Goal: Information Seeking & Learning: Learn about a topic

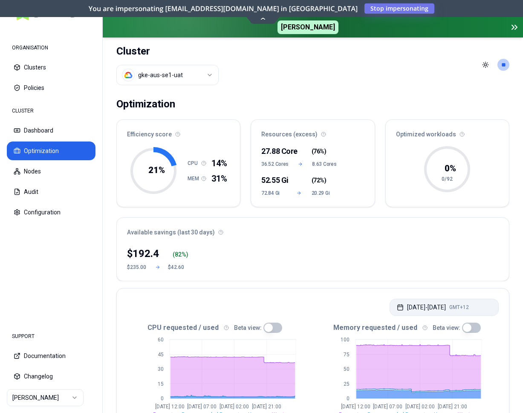
click at [443, 308] on button "[DATE] - [DATE] GMT+12" at bounding box center [444, 307] width 109 height 17
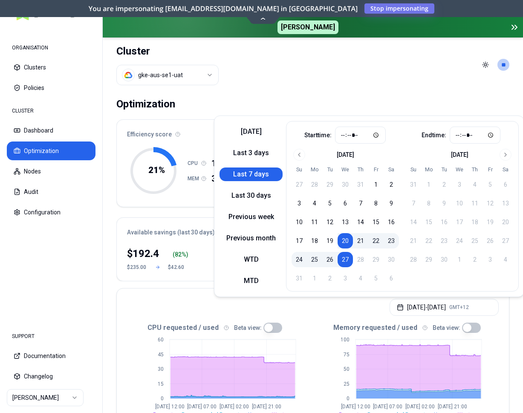
click at [362, 308] on div "[DATE] - [DATE] GMT+12" at bounding box center [313, 305] width 392 height 32
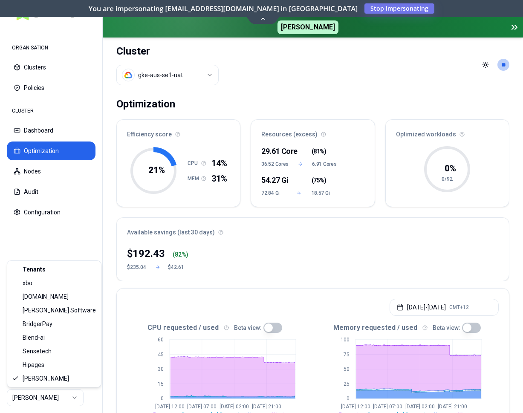
click at [60, 400] on html "ORGANISATION Clusters Policies CLUSTER Dashboard Optimization Nodes Audit Confi…" at bounding box center [261, 206] width 523 height 413
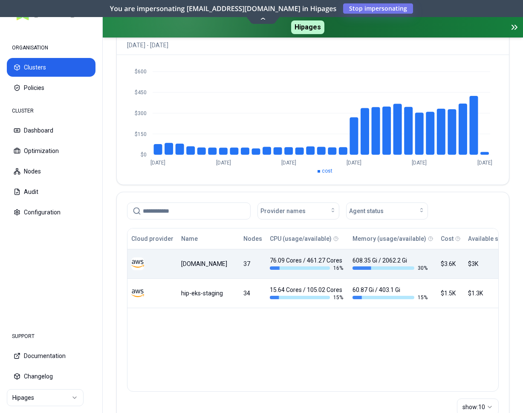
scroll to position [114, 0]
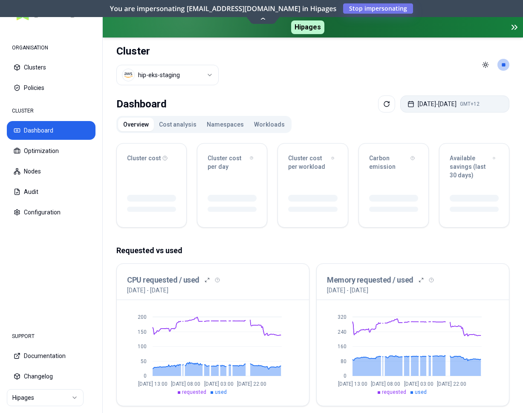
click at [443, 106] on button "[DATE] - [DATE] GMT+12" at bounding box center [454, 103] width 109 height 17
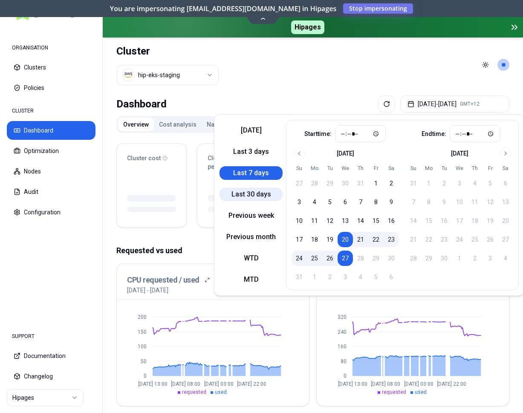
click at [258, 196] on button "Last 30 days" at bounding box center [251, 195] width 63 height 14
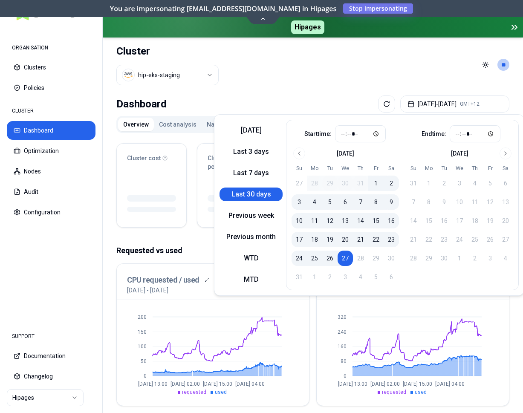
click at [437, 59] on header "Cluster hip-eks-staging Toggle theme **" at bounding box center [313, 65] width 420 height 55
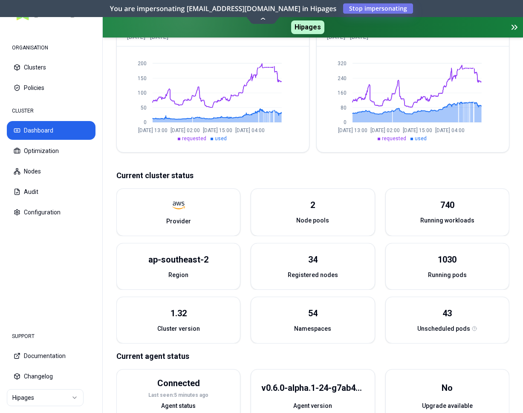
scroll to position [261, 0]
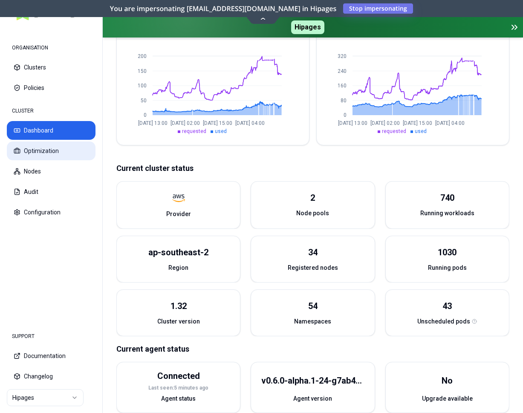
click at [61, 156] on button "Optimization" at bounding box center [51, 151] width 89 height 19
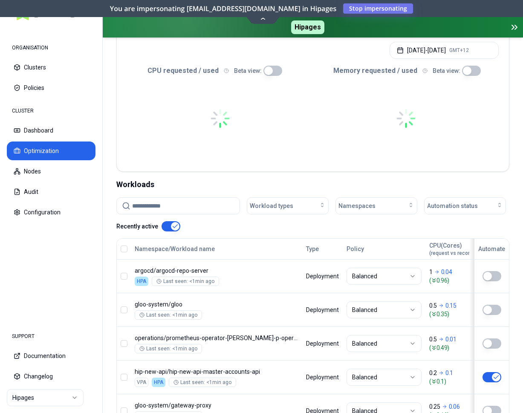
scroll to position [52, 0]
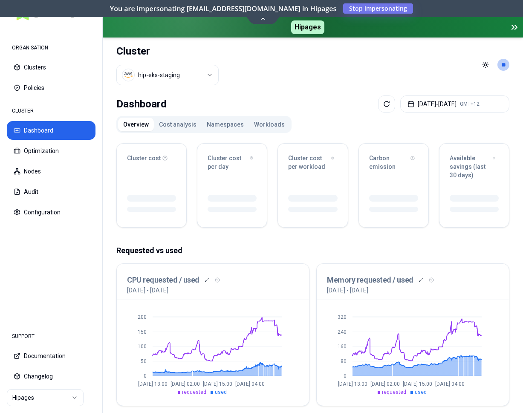
click at [222, 125] on button "Namespaces" at bounding box center [225, 125] width 47 height 14
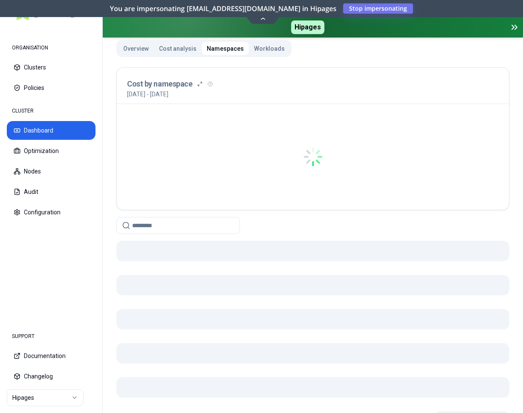
scroll to position [87, 0]
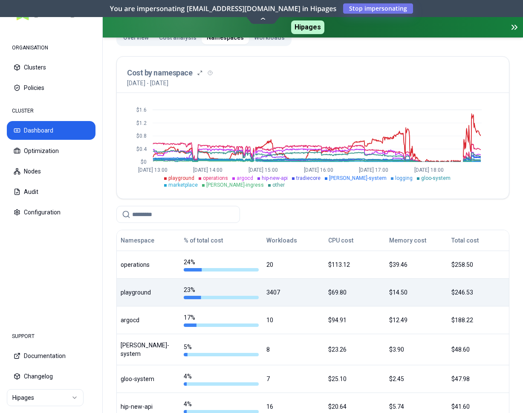
click at [150, 292] on div "playground" at bounding box center [148, 292] width 55 height 9
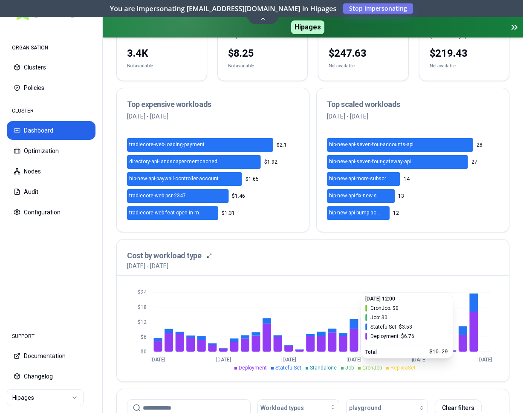
scroll to position [130, 0]
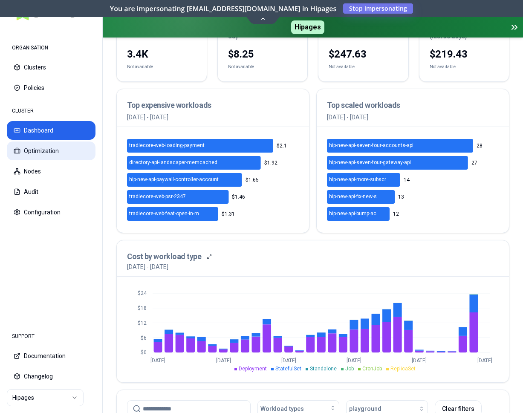
click at [38, 156] on button "Optimization" at bounding box center [51, 151] width 89 height 19
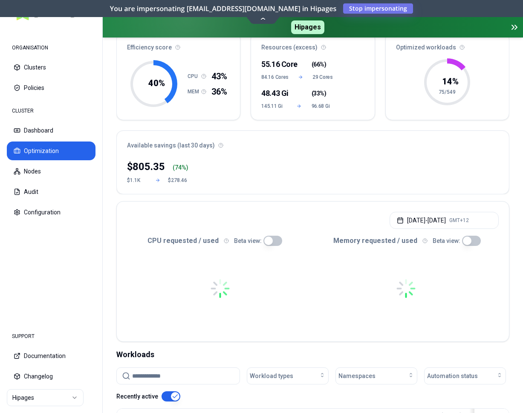
scroll to position [130, 0]
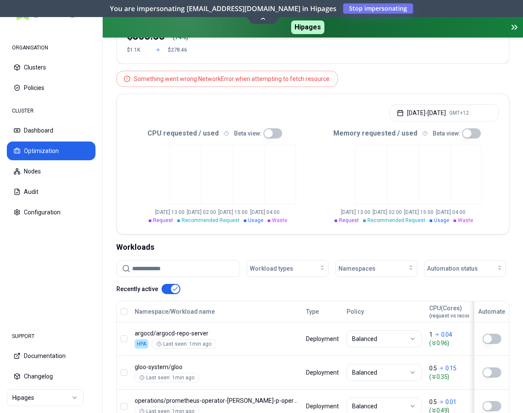
click at [60, 146] on button "Optimization" at bounding box center [51, 151] width 89 height 19
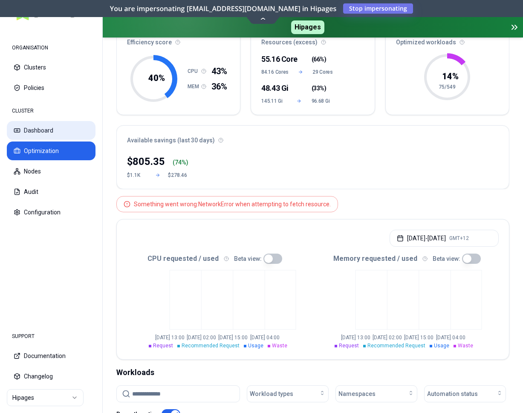
click at [42, 132] on button "Dashboard" at bounding box center [51, 130] width 89 height 19
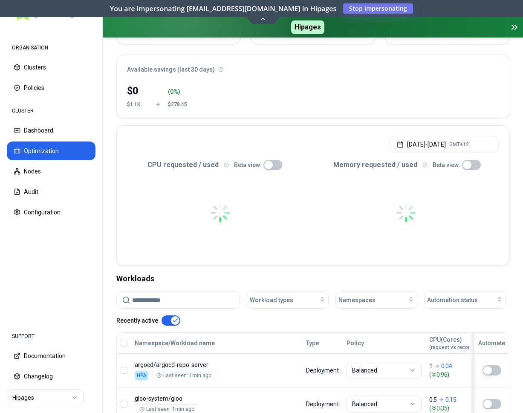
scroll to position [156, 0]
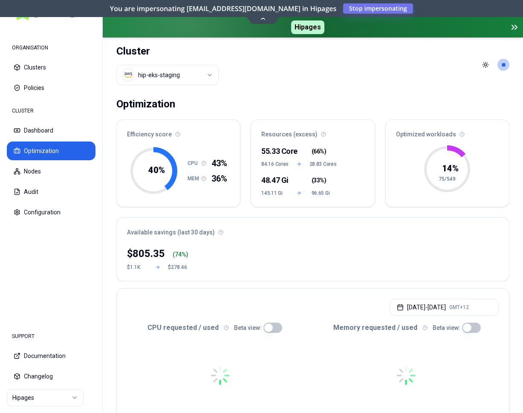
click at [413, 391] on div at bounding box center [406, 375] width 186 height 85
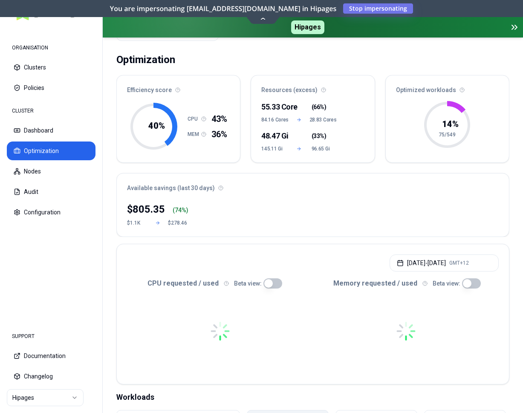
scroll to position [174, 0]
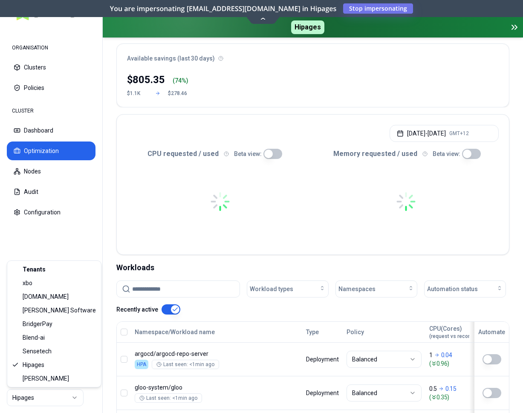
click at [41, 399] on html "ORGANISATION Clusters Policies CLUSTER Dashboard Optimization Nodes Audit Confi…" at bounding box center [261, 206] width 523 height 413
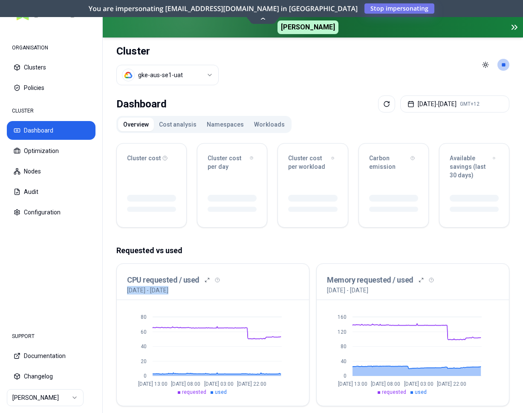
click at [318, 236] on div "Cluster cost Cluster cost per day Cluster cost per workload Carbon emission Ava…" at bounding box center [312, 400] width 393 height 529
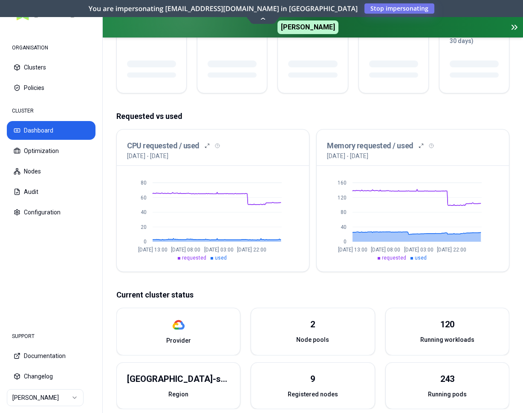
scroll to position [43, 0]
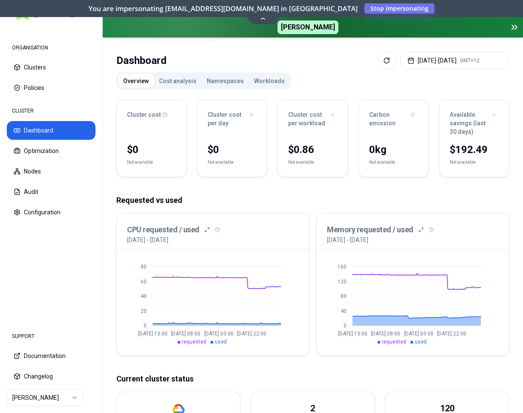
click at [63, 397] on html "ORGANISATION Clusters Policies CLUSTER Dashboard Optimization Nodes Audit Confi…" at bounding box center [261, 206] width 523 height 413
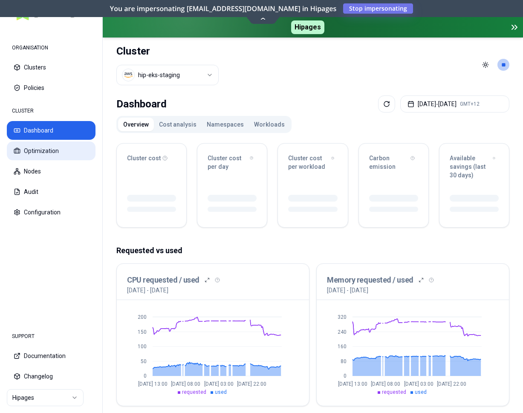
click at [63, 148] on button "Optimization" at bounding box center [51, 151] width 89 height 19
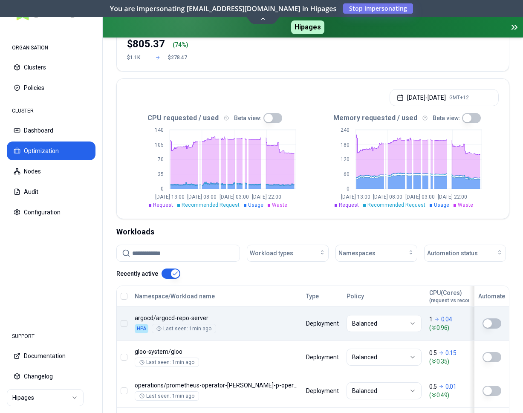
scroll to position [217, 0]
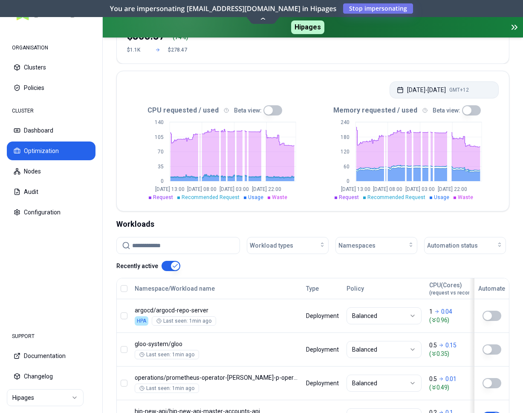
click at [411, 88] on button "[DATE] - [DATE] GMT+12" at bounding box center [444, 89] width 109 height 17
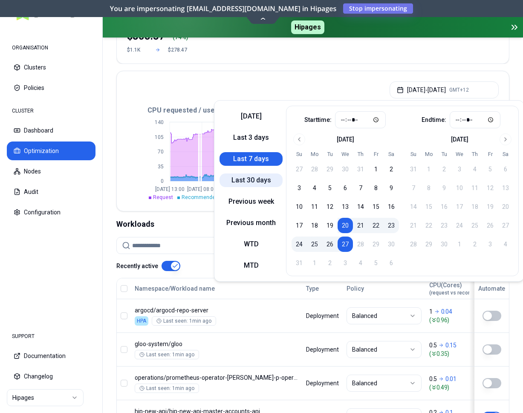
click at [251, 180] on button "Last 30 days" at bounding box center [251, 181] width 63 height 14
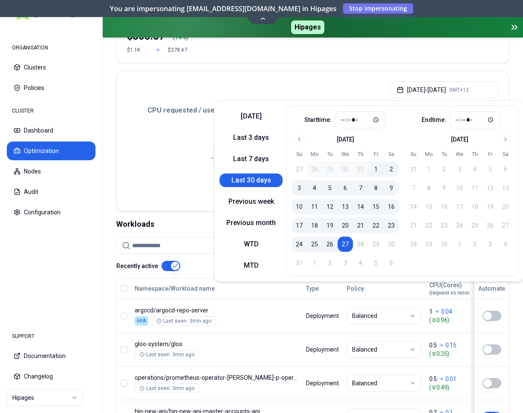
type input "*****"
click at [348, 79] on div "[DATE] - [DATE] GMT+12" at bounding box center [313, 87] width 392 height 32
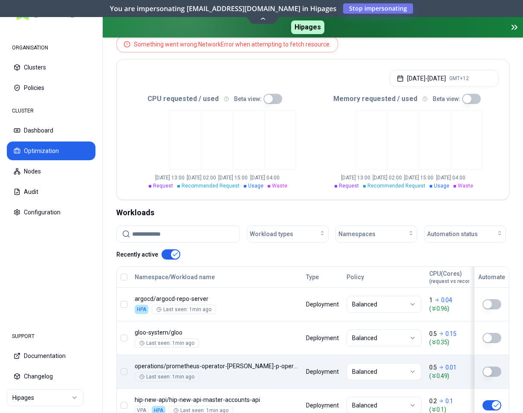
scroll to position [304, 0]
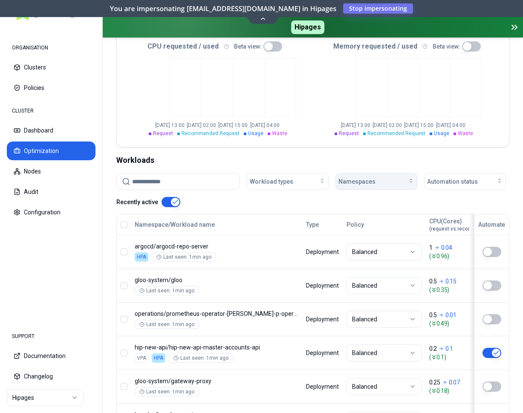
click at [365, 178] on span "Namespaces" at bounding box center [357, 181] width 37 height 9
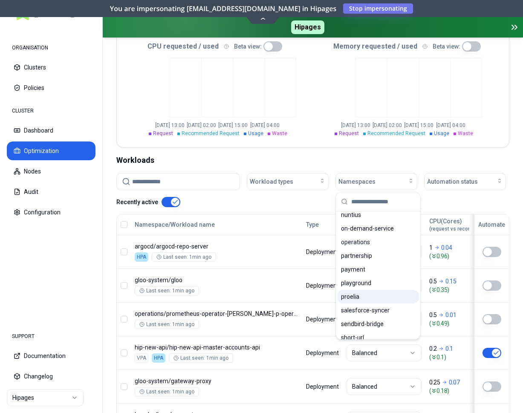
scroll to position [435, 0]
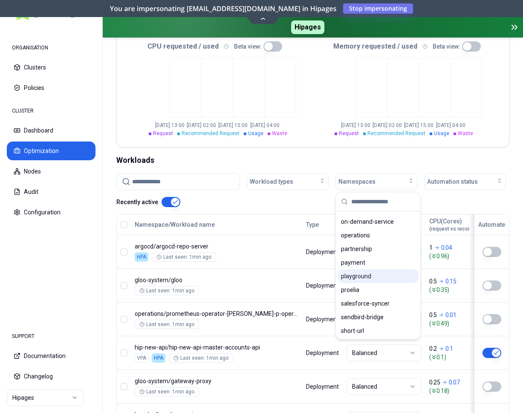
click at [361, 274] on span "playground" at bounding box center [356, 276] width 30 height 9
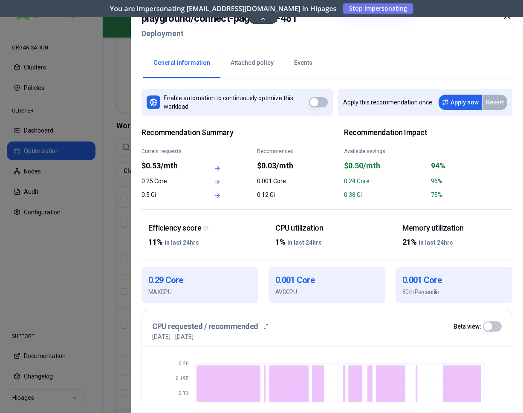
click at [509, 18] on icon at bounding box center [507, 16] width 10 height 10
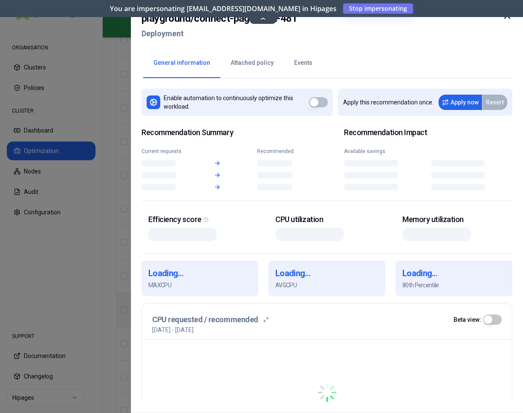
scroll to position [533, 0]
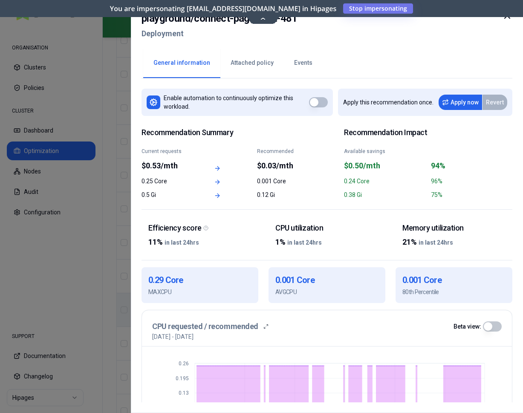
click at [506, 16] on icon at bounding box center [507, 16] width 10 height 10
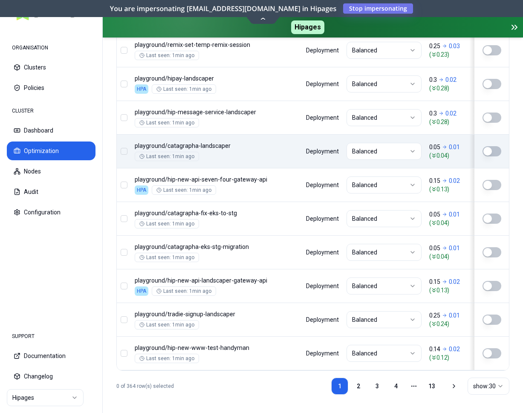
scroll to position [1166, 0]
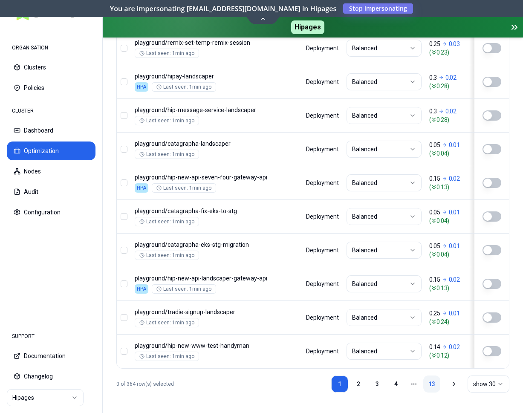
click at [428, 382] on link "13" at bounding box center [431, 384] width 17 height 17
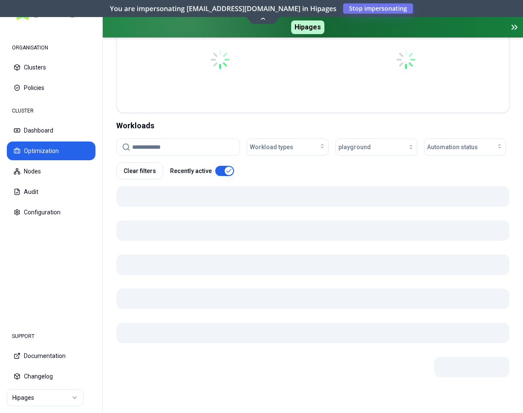
scroll to position [297, 0]
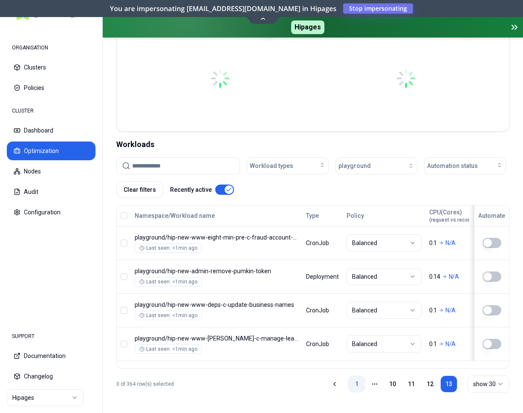
click at [354, 380] on link "1" at bounding box center [356, 384] width 17 height 17
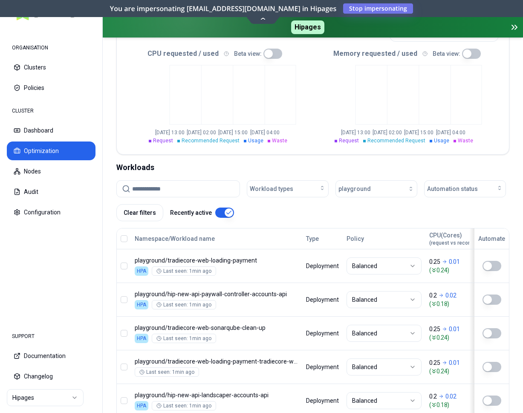
scroll to position [320, 0]
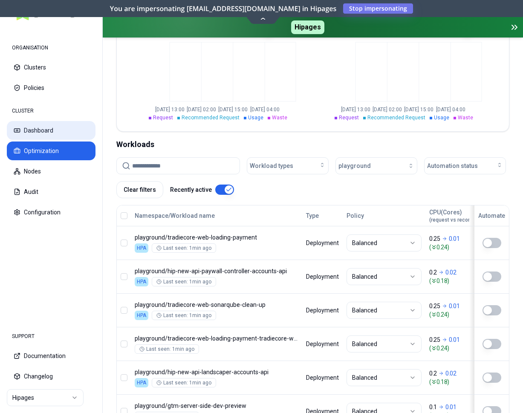
click at [47, 126] on button "Dashboard" at bounding box center [51, 130] width 89 height 19
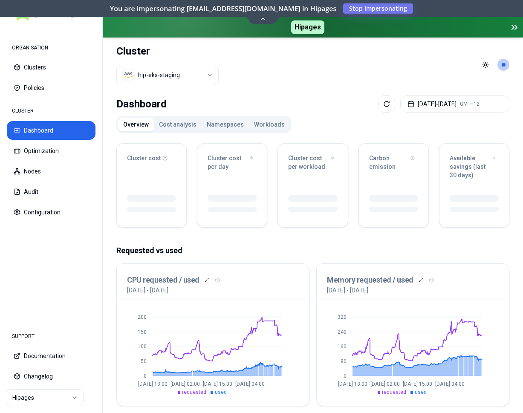
click at [225, 124] on button "Namespaces" at bounding box center [225, 125] width 47 height 14
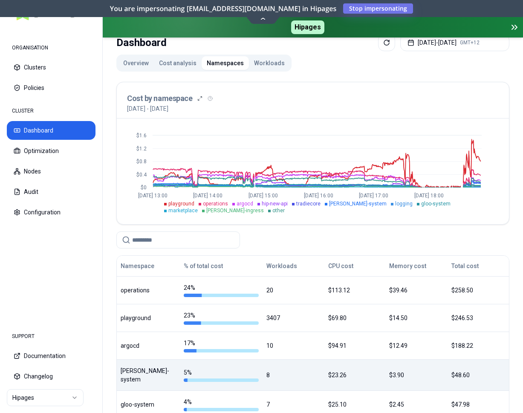
scroll to position [43, 0]
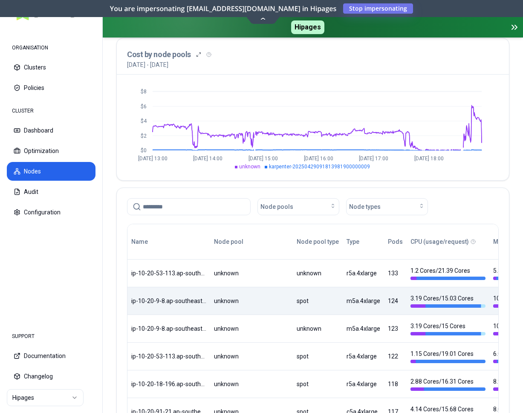
scroll to position [87, 0]
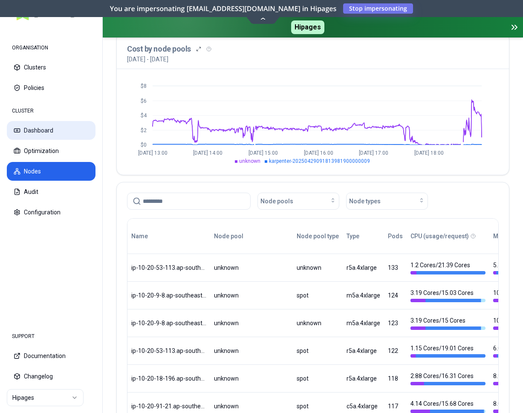
click at [64, 134] on button "Dashboard" at bounding box center [51, 130] width 89 height 19
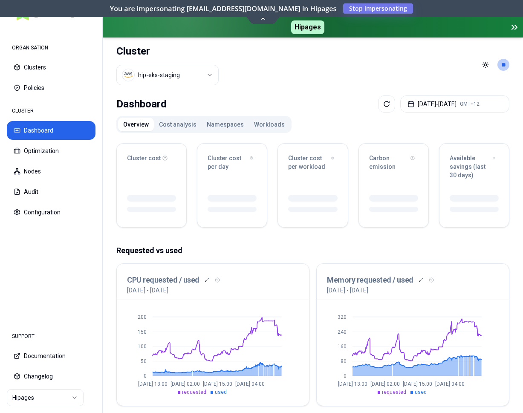
click at [223, 121] on button "Namespaces" at bounding box center [225, 125] width 47 height 14
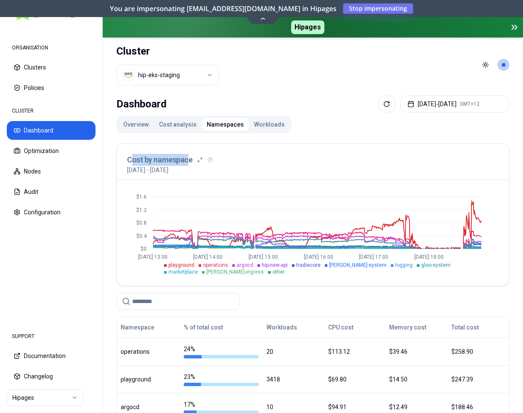
drag, startPoint x: 130, startPoint y: 160, endPoint x: 186, endPoint y: 162, distance: 56.3
click at [186, 162] on h3 "Cost by namespace" at bounding box center [159, 160] width 65 height 12
click at [136, 159] on h3 "Cost by namespace" at bounding box center [159, 160] width 65 height 12
drag, startPoint x: 127, startPoint y: 159, endPoint x: 143, endPoint y: 161, distance: 16.3
click at [143, 161] on h3 "Cost by namespace" at bounding box center [159, 160] width 65 height 12
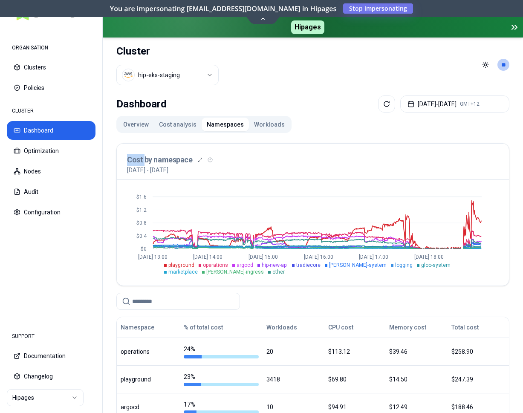
click at [434, 271] on ul "playground operations argocd hip-new-api tradiecore kube-system logging gloo-sy…" at bounding box center [323, 269] width 318 height 14
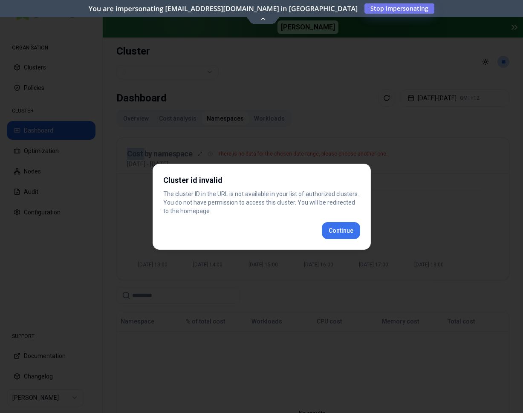
click at [351, 232] on div "Cluster id invalid The cluster ID in the URL is not available in your list of a…" at bounding box center [262, 207] width 218 height 86
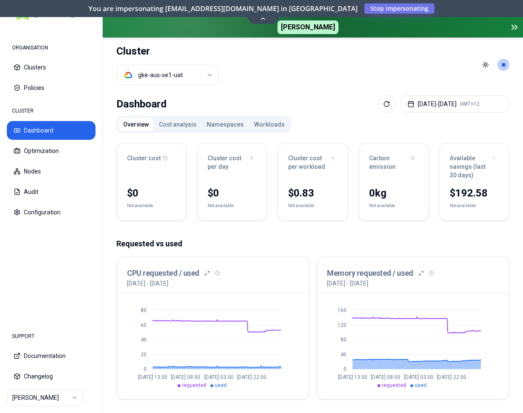
click at [43, 130] on button "Dashboard" at bounding box center [51, 130] width 89 height 19
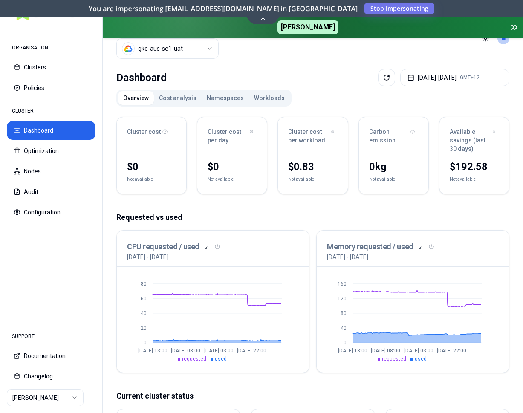
scroll to position [130, 0]
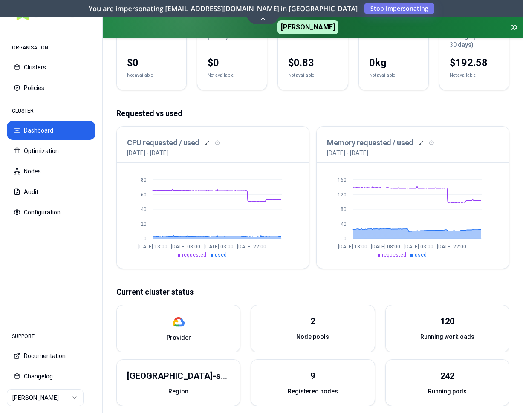
click at [44, 400] on html "ORGANISATION Clusters Policies CLUSTER Dashboard Optimization Nodes Audit Confi…" at bounding box center [261, 206] width 523 height 413
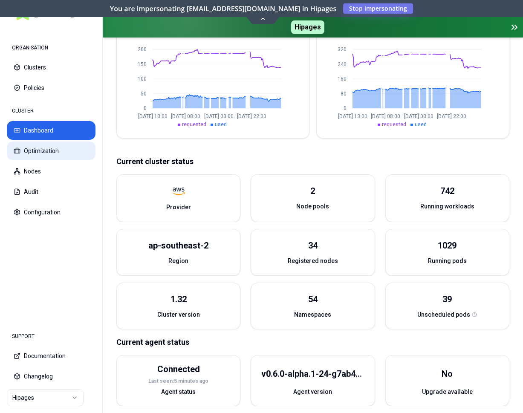
scroll to position [254, 0]
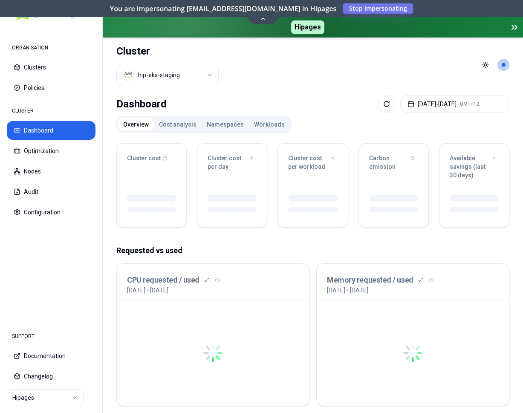
click at [269, 127] on button "Workloads" at bounding box center [269, 125] width 41 height 14
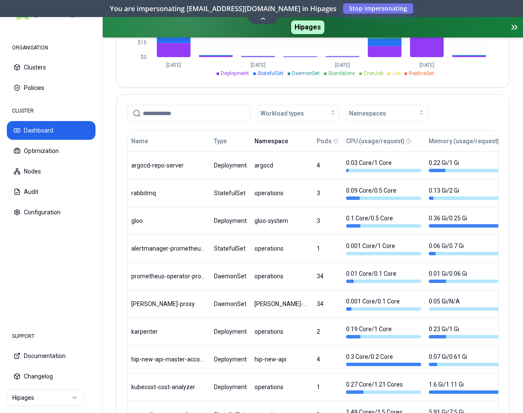
scroll to position [381, 0]
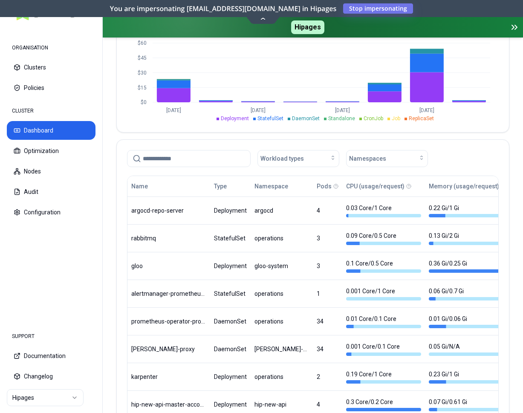
click at [224, 162] on input at bounding box center [194, 158] width 102 height 16
click at [381, 155] on span "Namespaces" at bounding box center [367, 158] width 37 height 9
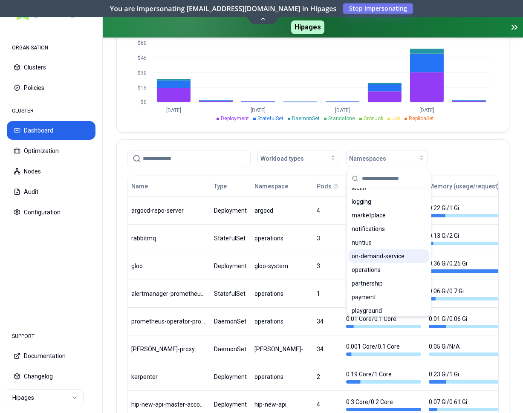
scroll to position [435, 0]
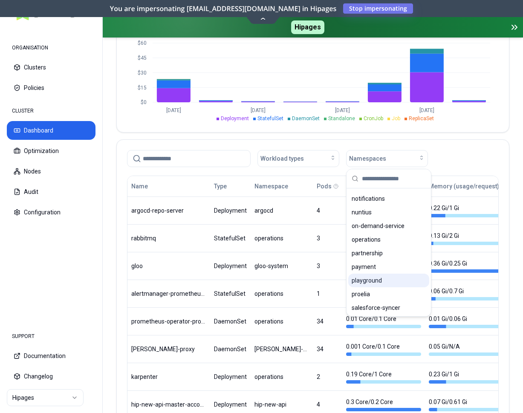
click at [377, 279] on span "playground" at bounding box center [367, 280] width 30 height 9
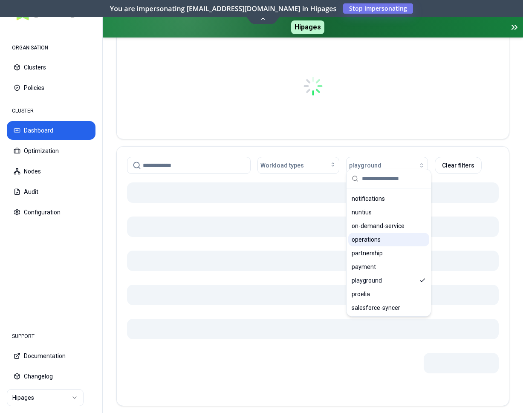
scroll to position [388, 0]
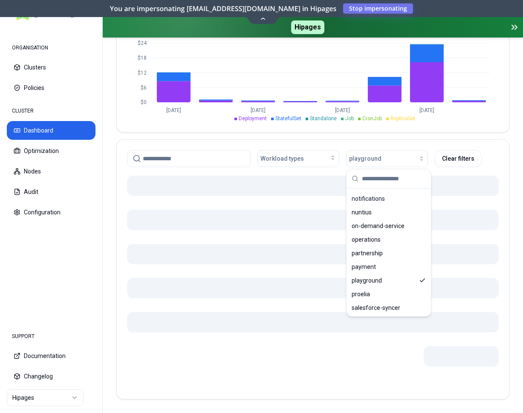
scroll to position [435, 0]
click at [470, 135] on div "Total workloads Workload cost per day Workload cost Available savings (last 30 …" at bounding box center [312, 74] width 393 height 651
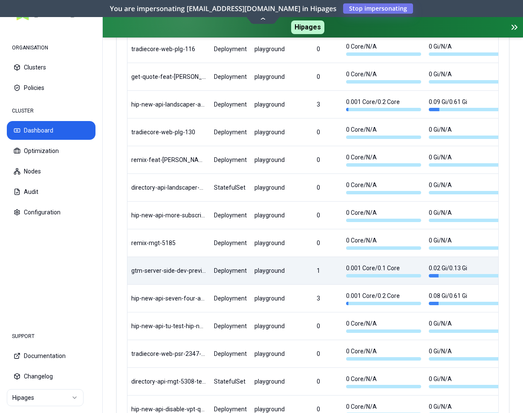
scroll to position [1051, 0]
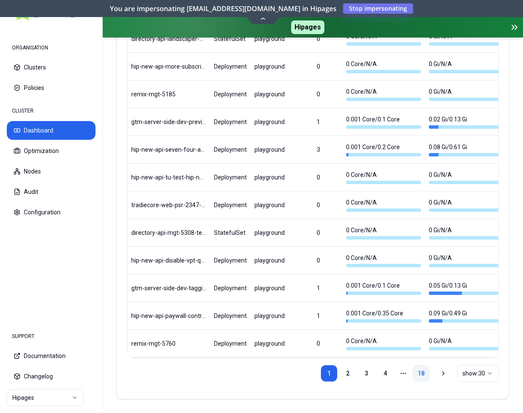
click at [418, 374] on link "18" at bounding box center [421, 373] width 17 height 17
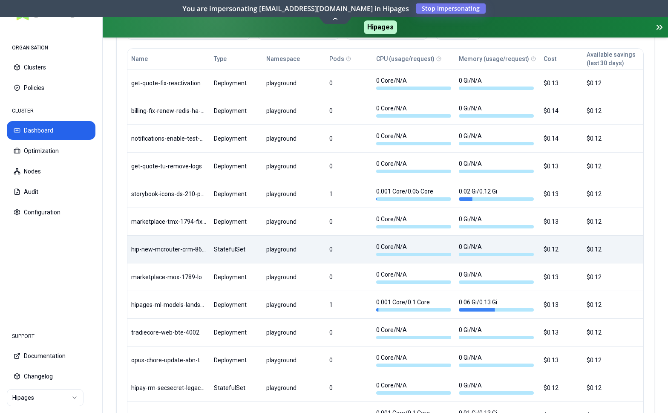
scroll to position [503, 0]
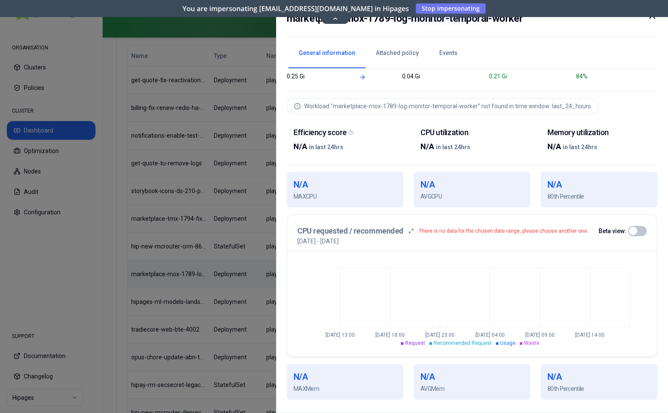
scroll to position [48, 0]
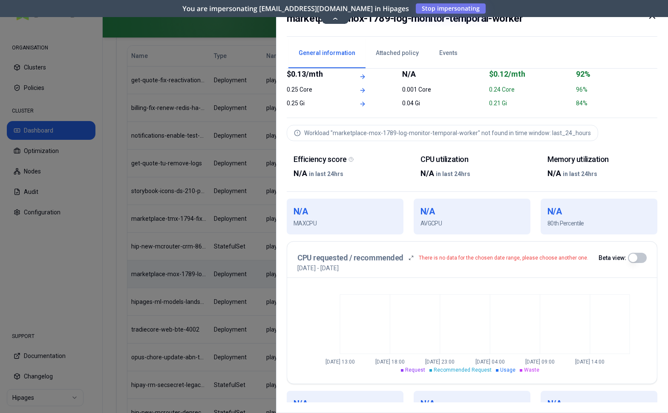
click at [523, 19] on icon at bounding box center [653, 16] width 10 height 10
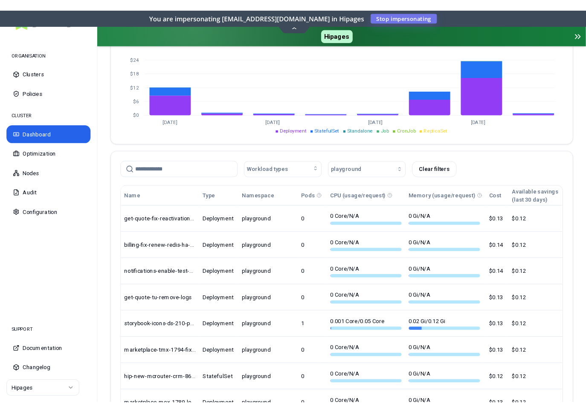
scroll to position [381, 0]
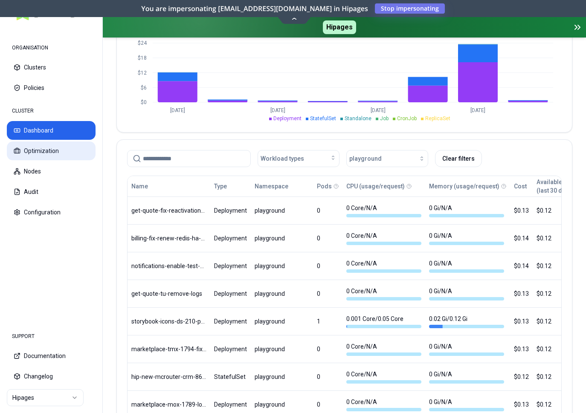
click at [32, 148] on button "Optimization" at bounding box center [51, 151] width 89 height 19
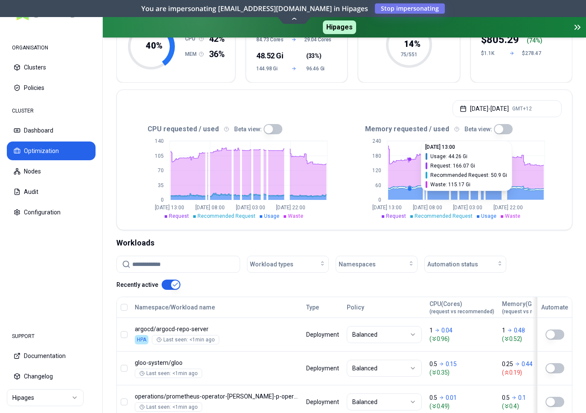
scroll to position [130, 0]
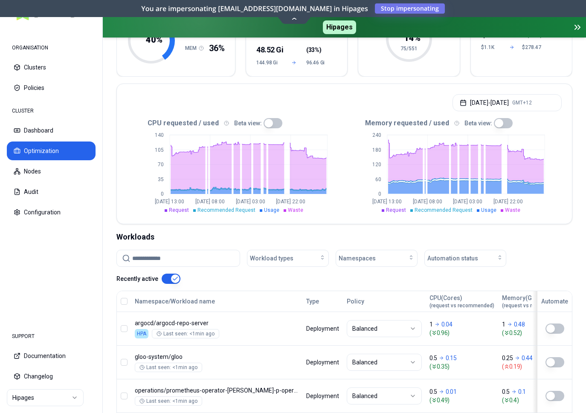
click at [172, 277] on button "button" at bounding box center [171, 279] width 19 height 10
click at [168, 277] on button "button" at bounding box center [171, 279] width 19 height 10
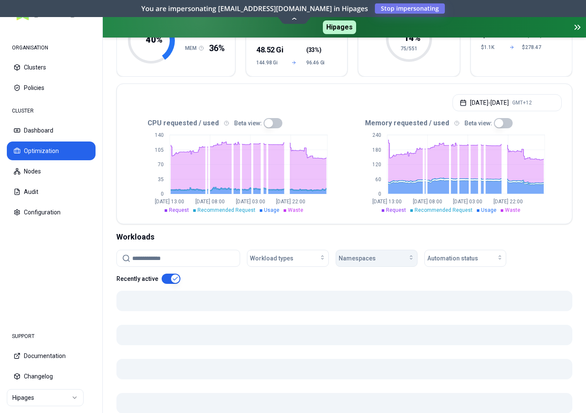
click at [396, 258] on div "Namespaces" at bounding box center [377, 258] width 76 height 9
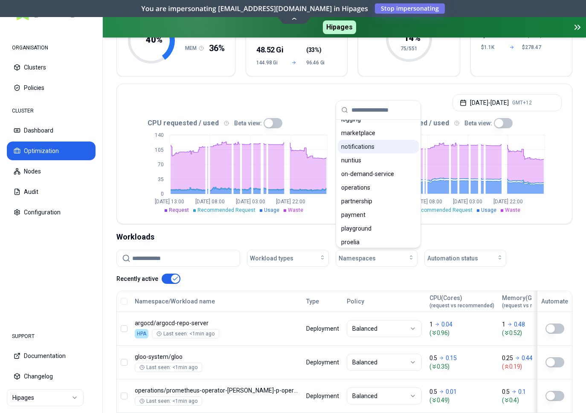
scroll to position [391, 0]
click at [359, 226] on span "playground" at bounding box center [356, 228] width 30 height 9
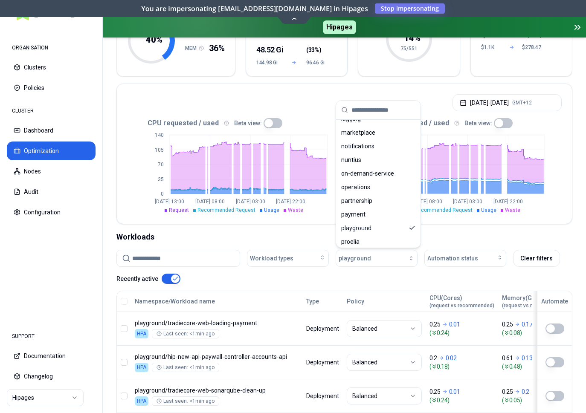
scroll to position [391, 0]
click at [492, 232] on div "Workloads" at bounding box center [344, 237] width 456 height 12
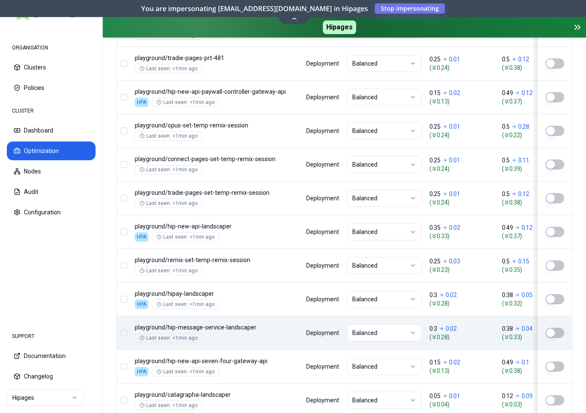
scroll to position [1085, 0]
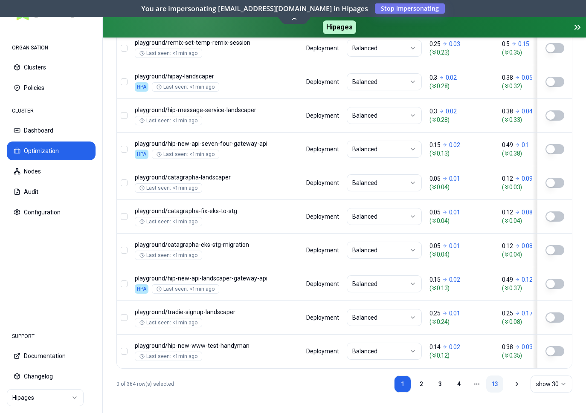
click at [495, 383] on link "13" at bounding box center [494, 384] width 17 height 17
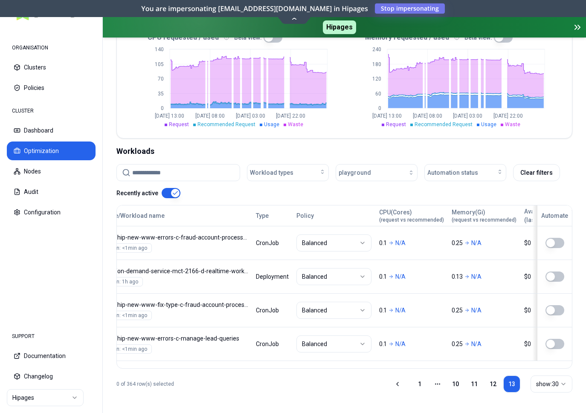
scroll to position [0, 0]
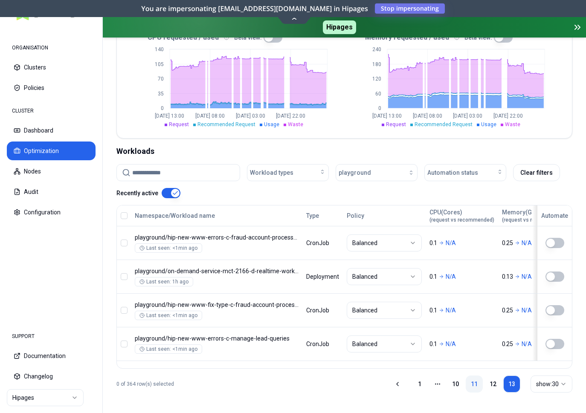
click at [472, 383] on link "11" at bounding box center [474, 384] width 17 height 17
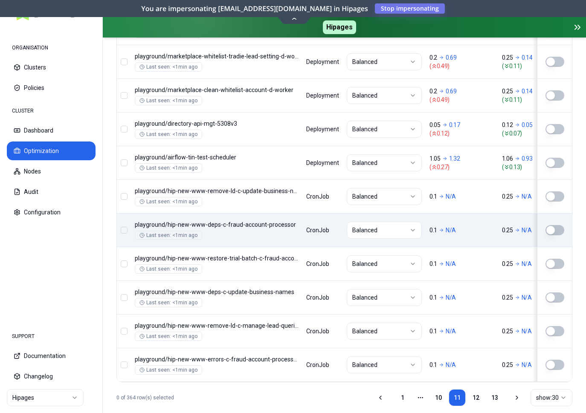
scroll to position [1085, 0]
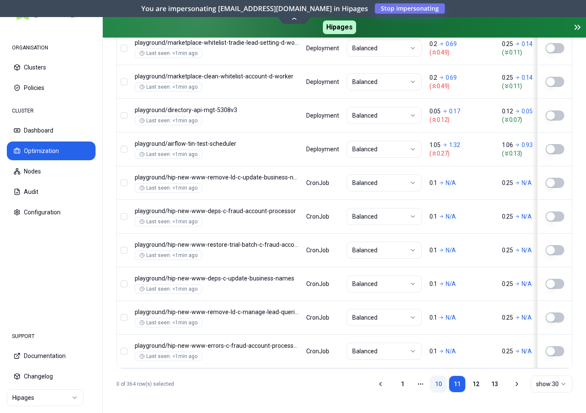
click at [437, 382] on link "10" at bounding box center [438, 384] width 17 height 17
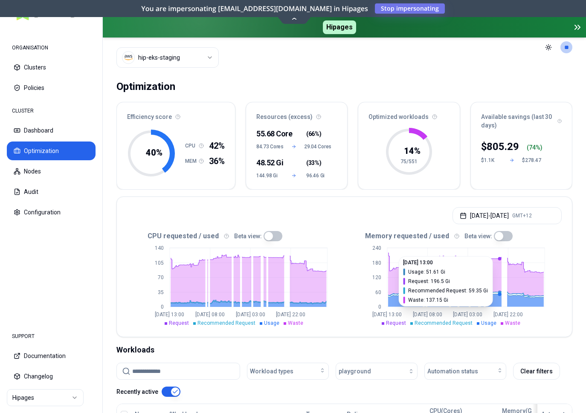
scroll to position [0, 0]
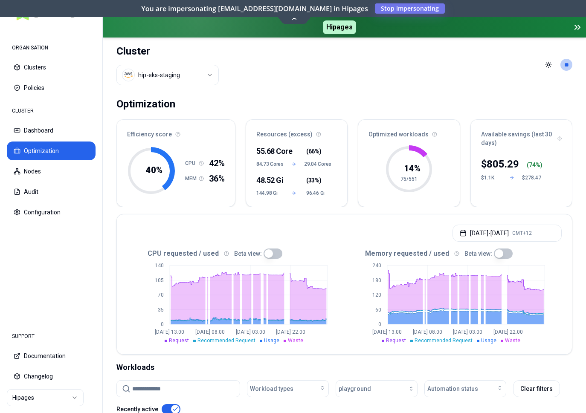
click at [42, 396] on html "ORGANISATION Clusters Policies CLUSTER Dashboard Optimization Nodes Audit Confi…" at bounding box center [293, 206] width 586 height 413
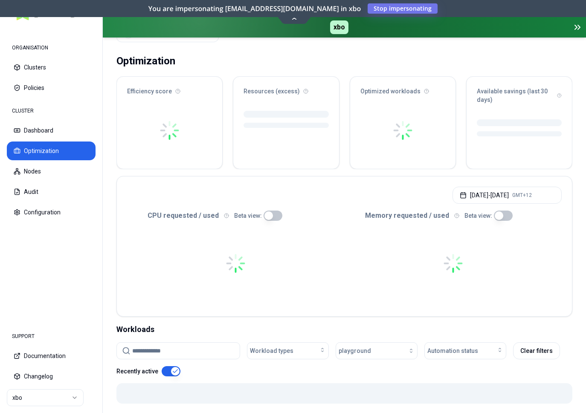
scroll to position [43, 0]
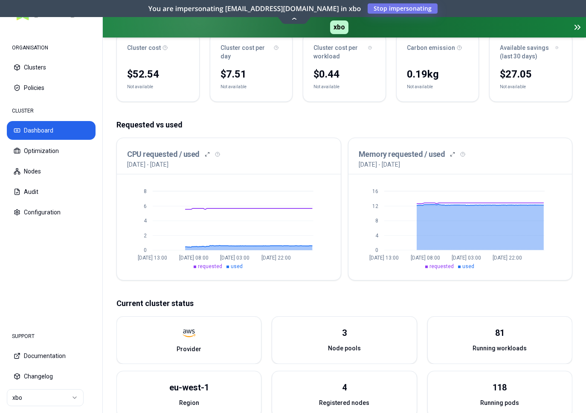
scroll to position [130, 0]
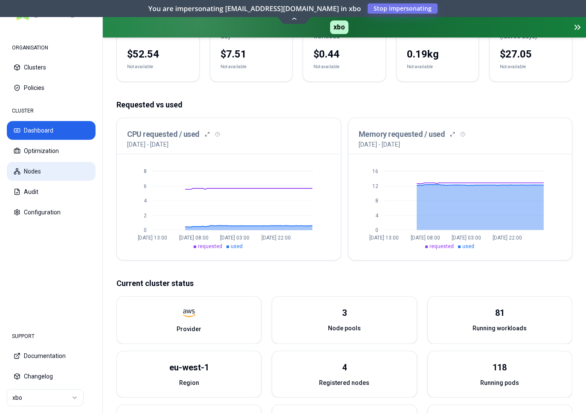
click at [32, 166] on button "Nodes" at bounding box center [51, 171] width 89 height 19
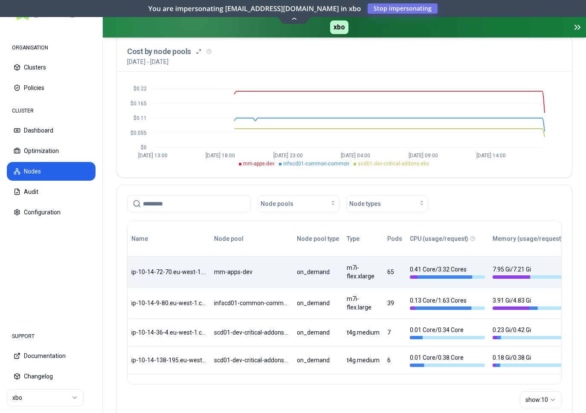
scroll to position [87, 0]
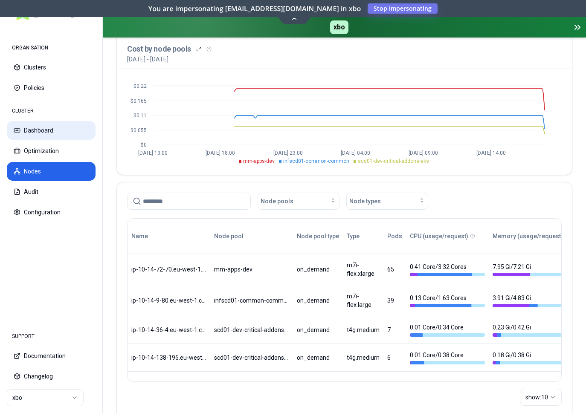
click at [46, 126] on button "Dashboard" at bounding box center [51, 130] width 89 height 19
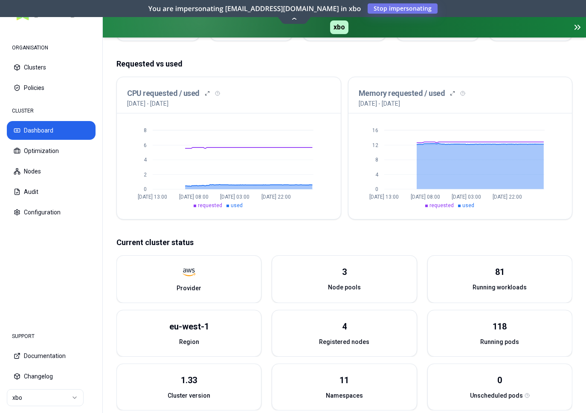
scroll to position [174, 0]
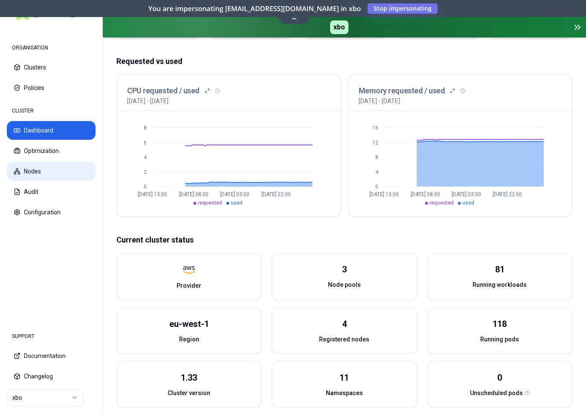
click at [55, 169] on button "Nodes" at bounding box center [51, 171] width 89 height 19
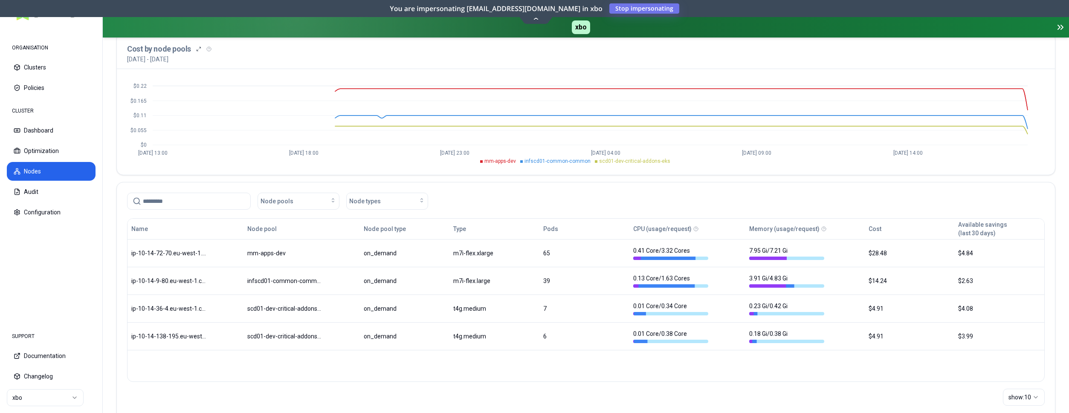
scroll to position [87, 0]
click at [56, 405] on html "ORGANISATION Clusters Policies CLUSTER Dashboard Optimization Nodes Audit Confi…" at bounding box center [534, 206] width 1069 height 413
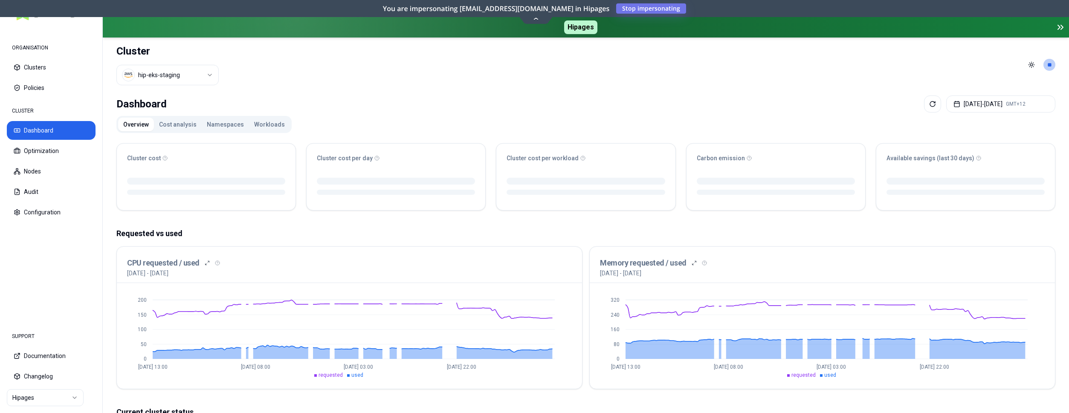
click at [225, 125] on button "Namespaces" at bounding box center [225, 125] width 47 height 14
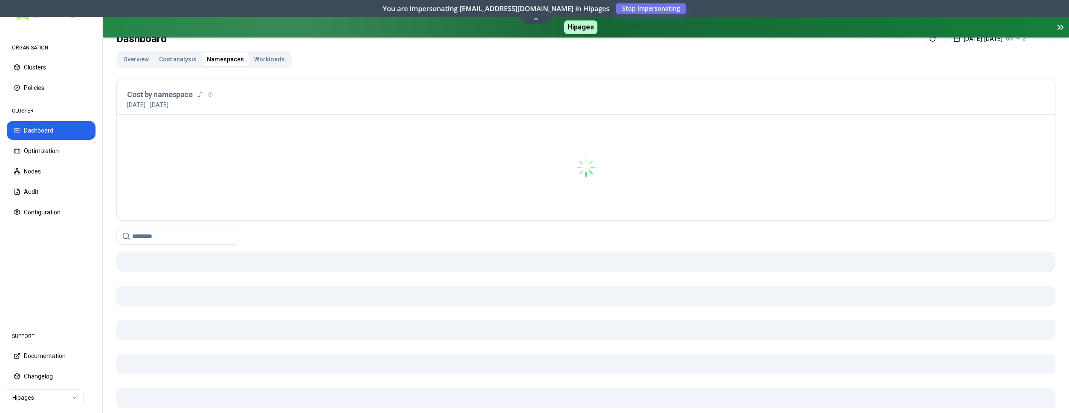
scroll to position [43, 0]
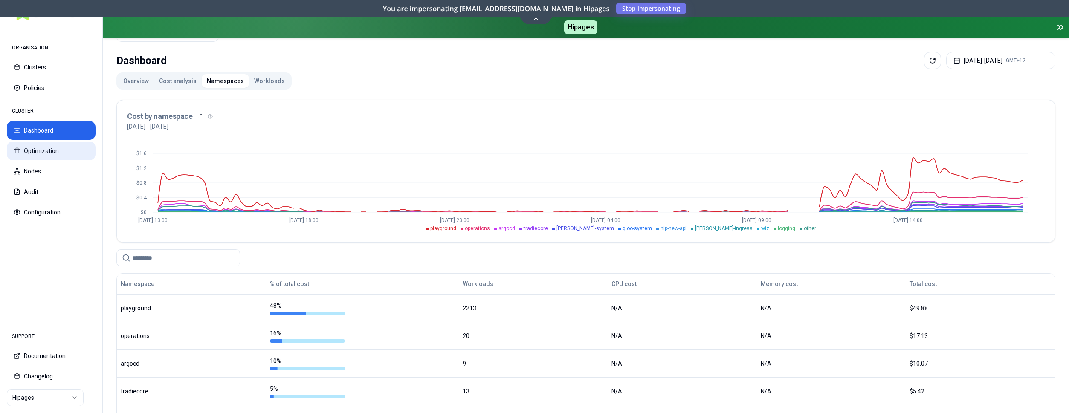
click at [42, 157] on button "Optimization" at bounding box center [51, 151] width 89 height 19
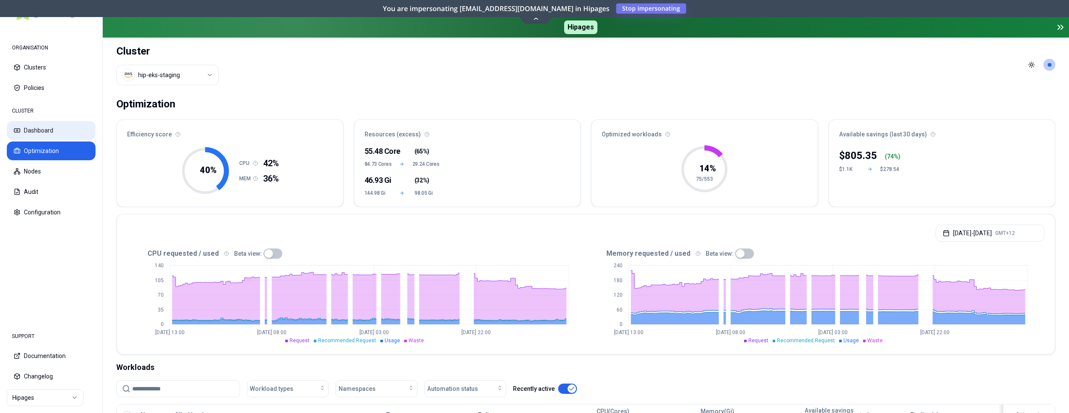
click at [78, 135] on button "Dashboard" at bounding box center [51, 130] width 89 height 19
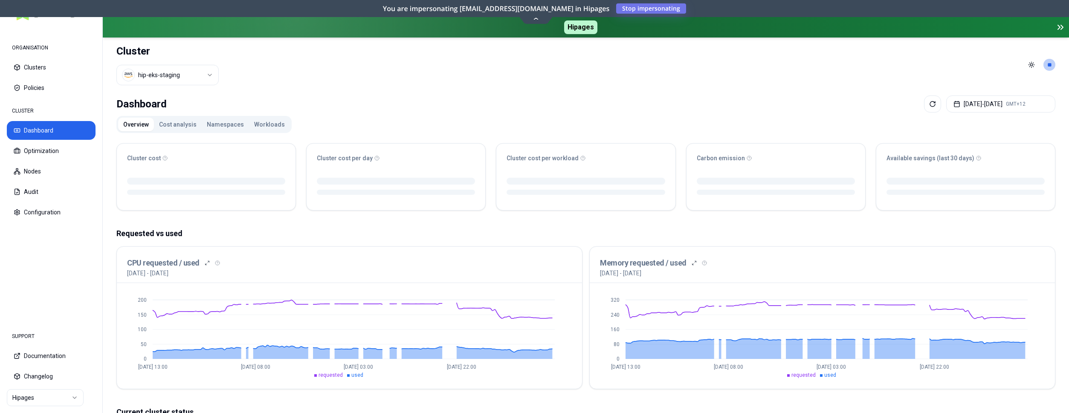
click at [183, 125] on button "Cost analysis" at bounding box center [178, 125] width 48 height 14
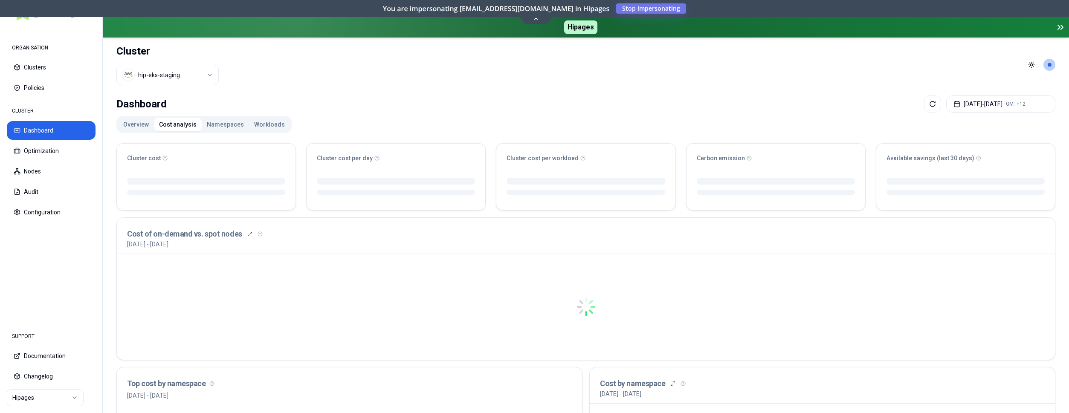
click at [226, 124] on button "Namespaces" at bounding box center [225, 125] width 47 height 14
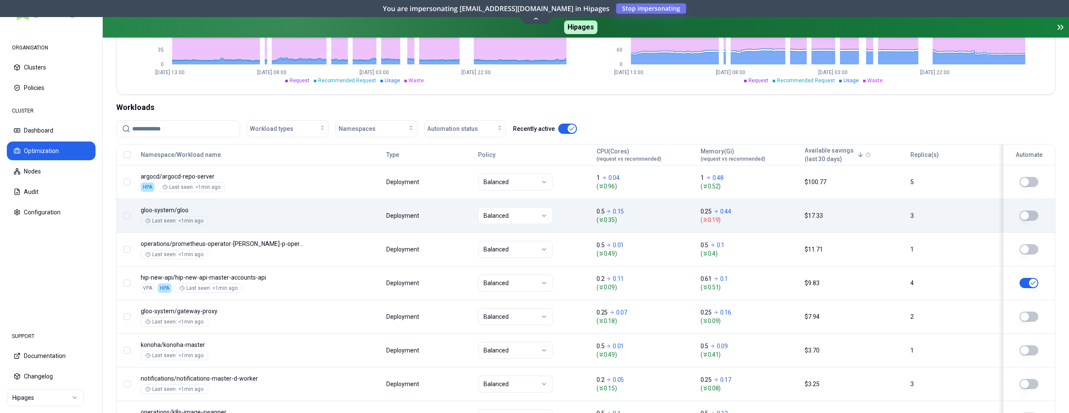
scroll to position [261, 0]
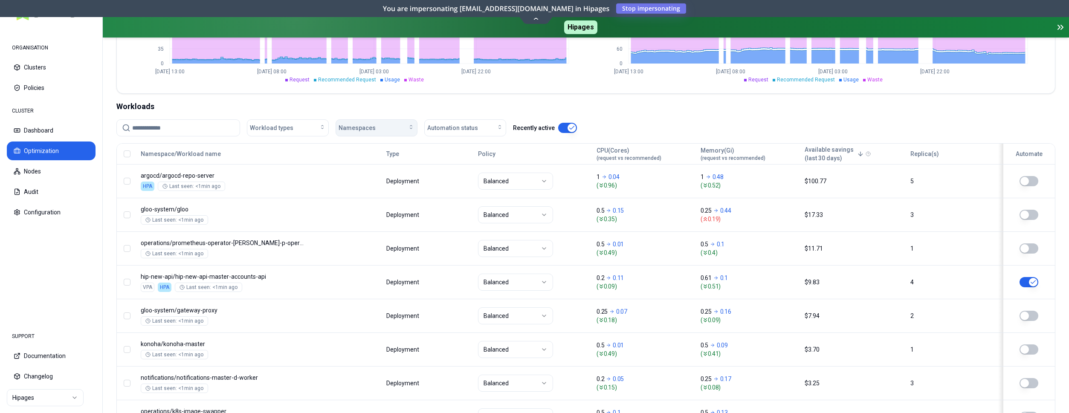
click at [393, 130] on div "Namespaces" at bounding box center [377, 128] width 76 height 9
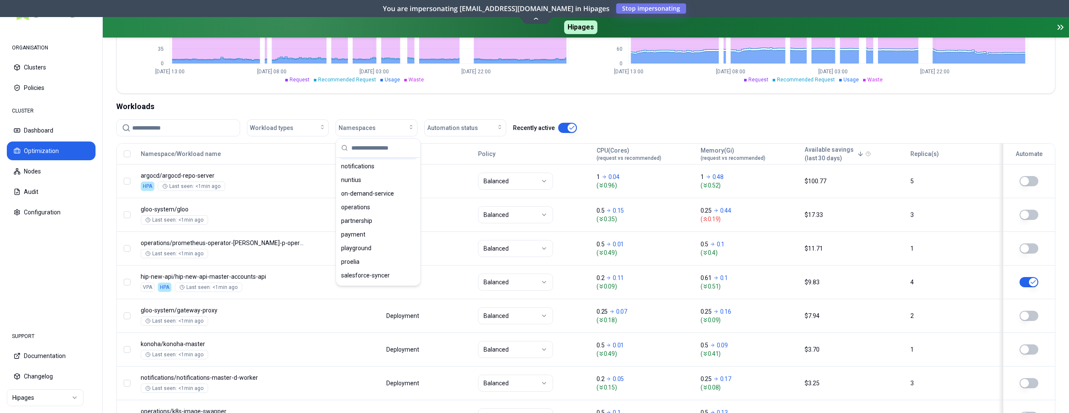
scroll to position [435, 0]
click at [368, 220] on span "playground" at bounding box center [356, 222] width 30 height 9
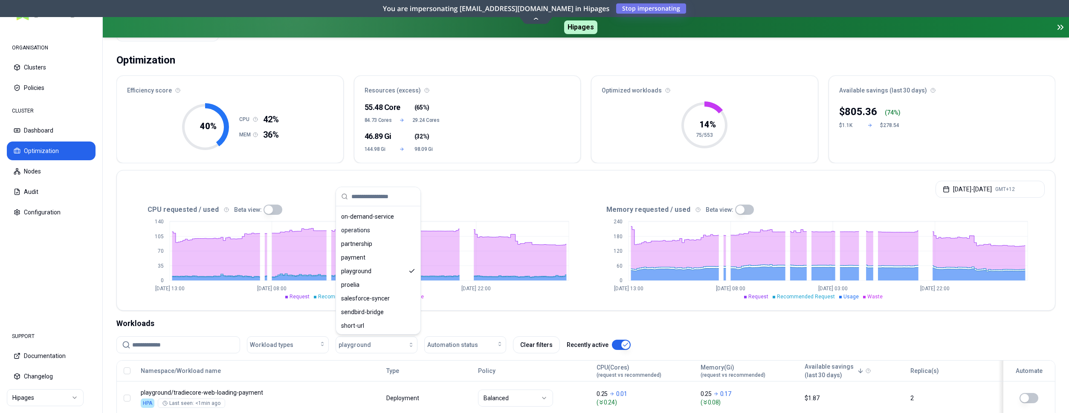
scroll to position [435, 0]
click at [584, 263] on icon "0 35 70 105 140 Aug 20 13:00 Aug 22 08:00 Aug 24 03:00 Aug 25 22:00" at bounding box center [356, 257] width 459 height 85
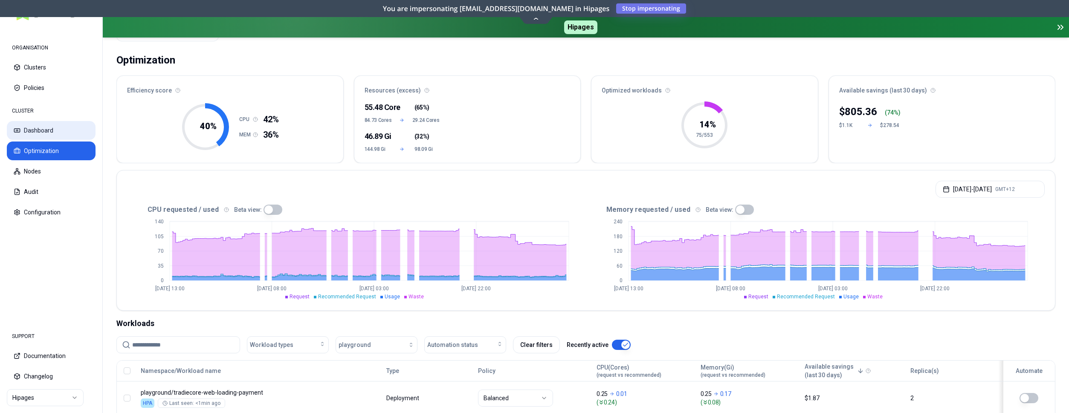
click at [29, 132] on button "Dashboard" at bounding box center [51, 130] width 89 height 19
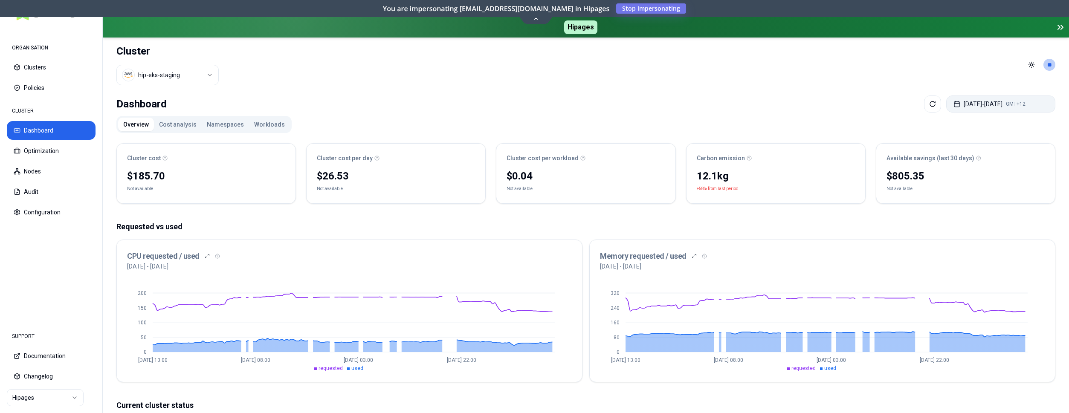
click at [978, 101] on button "Aug 20, 2025 - Aug 27, 2025 GMT+12" at bounding box center [1000, 103] width 109 height 17
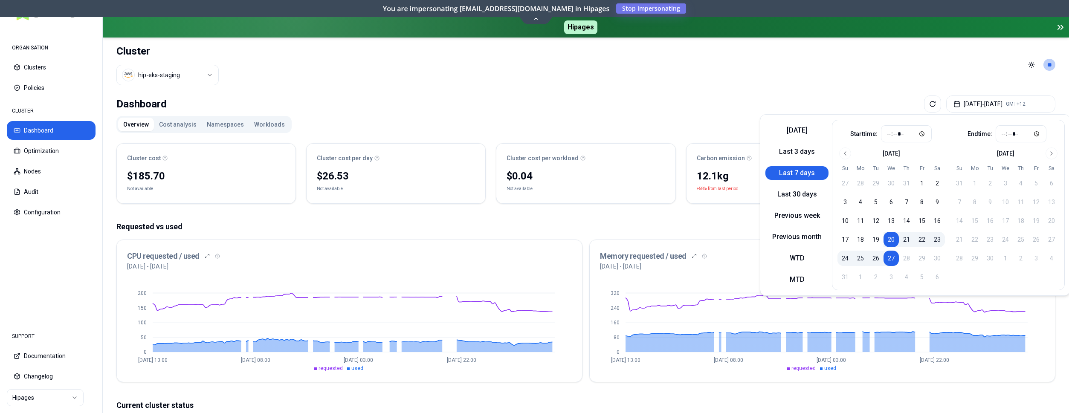
click at [690, 114] on div "Dashboard Aug 20, 2025 - Aug 27, 2025 GMT+12 Overview Cost analysis Namespaces …" at bounding box center [586, 378] width 966 height 572
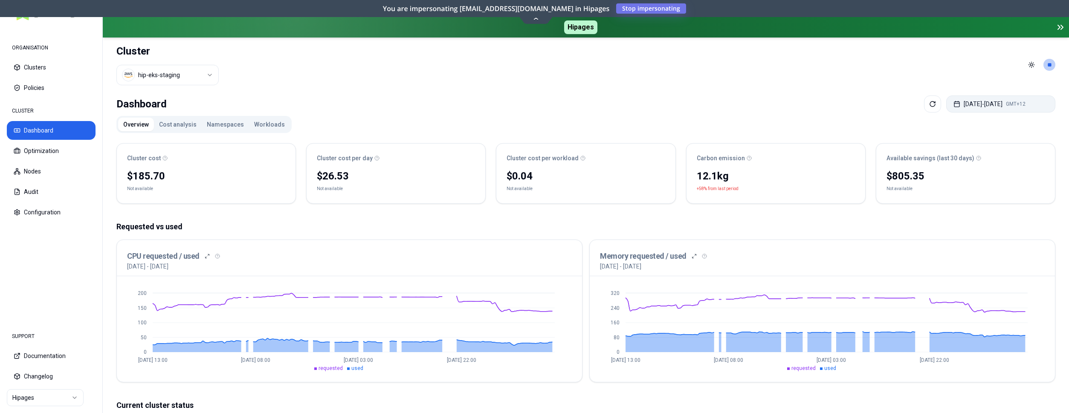
click at [963, 105] on button "Aug 20, 2025 - Aug 27, 2025 GMT+12" at bounding box center [1000, 103] width 109 height 17
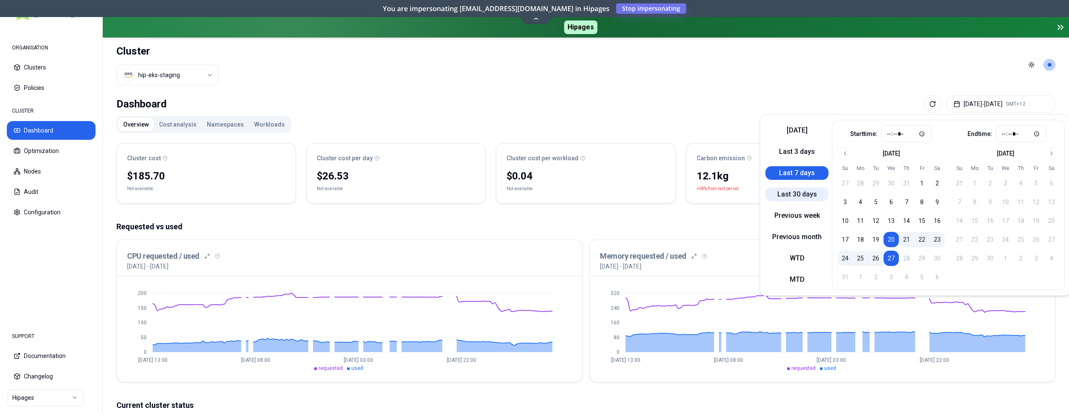
click at [804, 193] on button "Last 30 days" at bounding box center [796, 195] width 63 height 14
type input "*****"
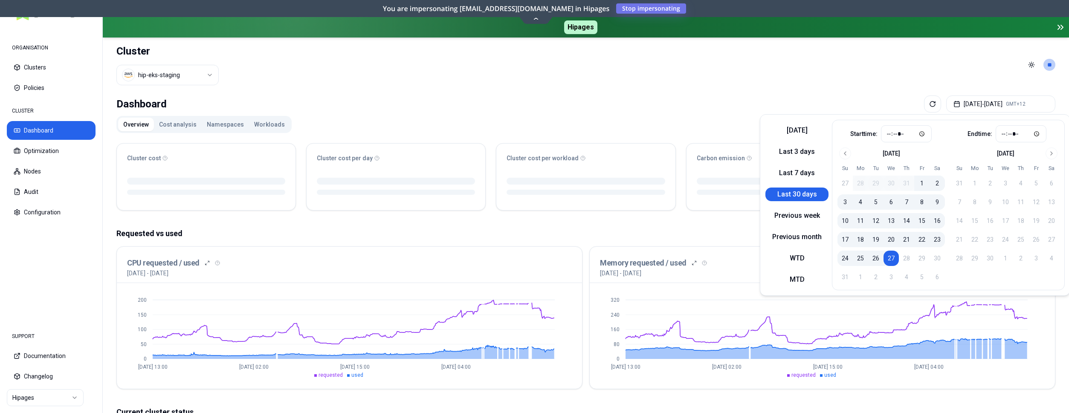
click at [468, 82] on header "Cluster hip-eks-staging Toggle theme **" at bounding box center [586, 65] width 966 height 55
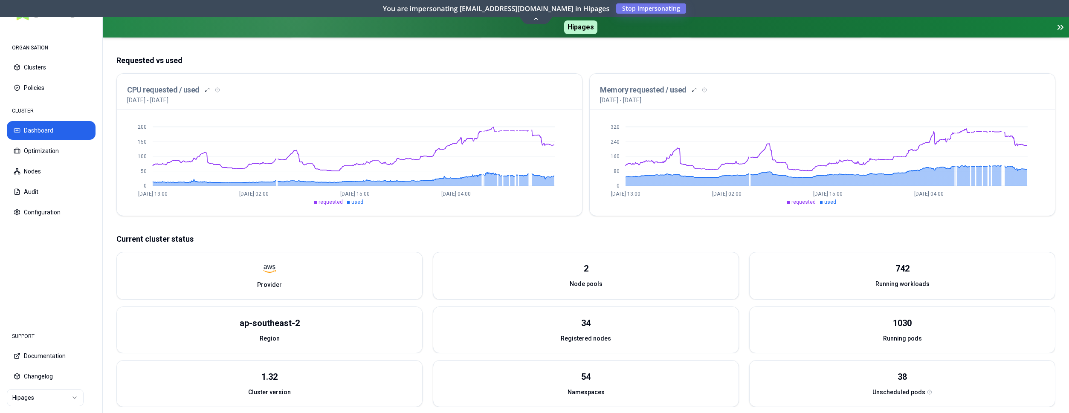
scroll to position [174, 0]
click at [36, 151] on button "Optimization" at bounding box center [51, 151] width 89 height 19
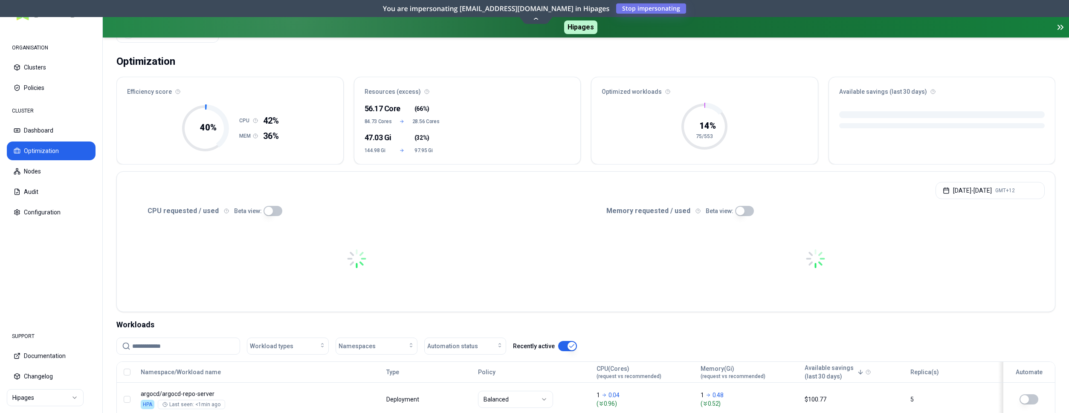
scroll to position [87, 0]
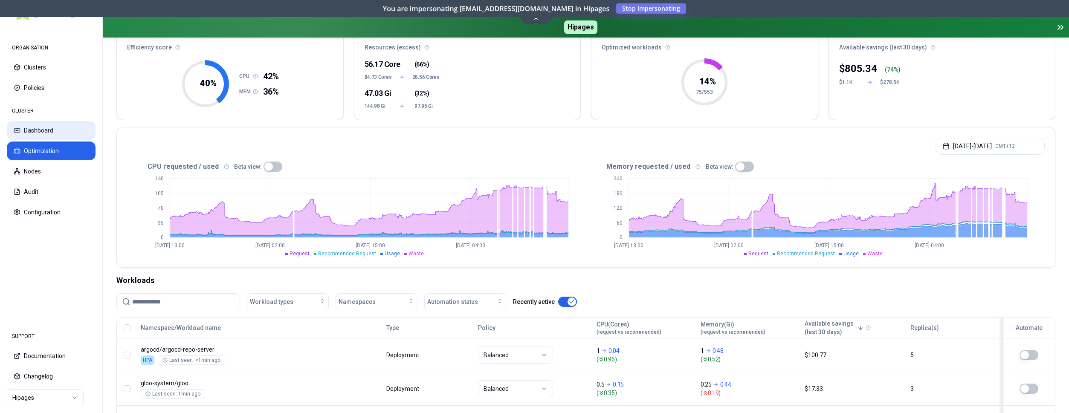
click at [67, 134] on button "Dashboard" at bounding box center [51, 130] width 89 height 19
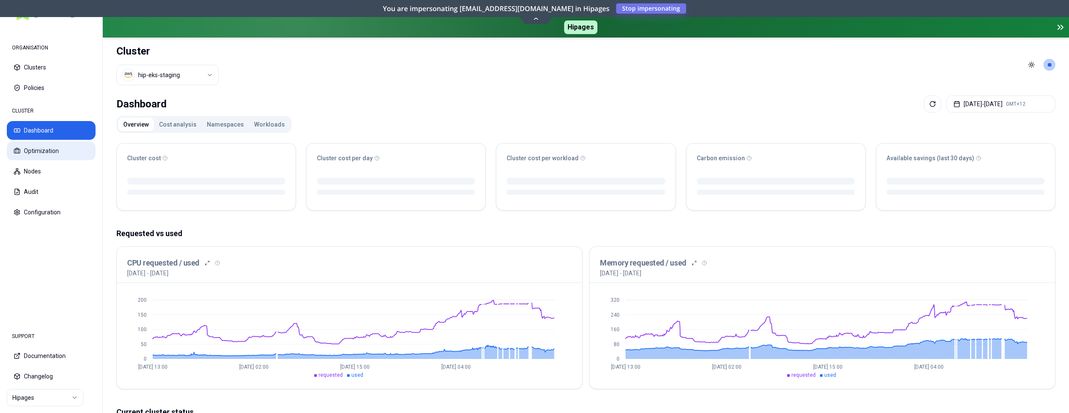
click at [67, 153] on button "Optimization" at bounding box center [51, 151] width 89 height 19
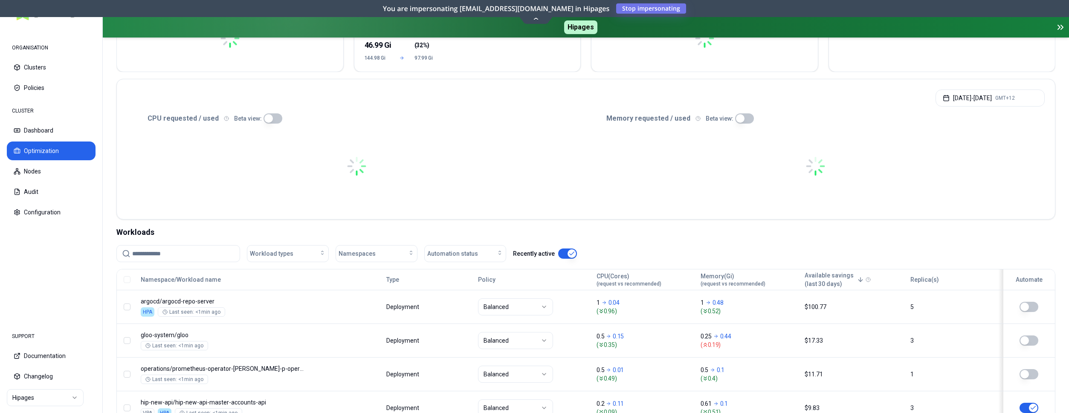
scroll to position [174, 0]
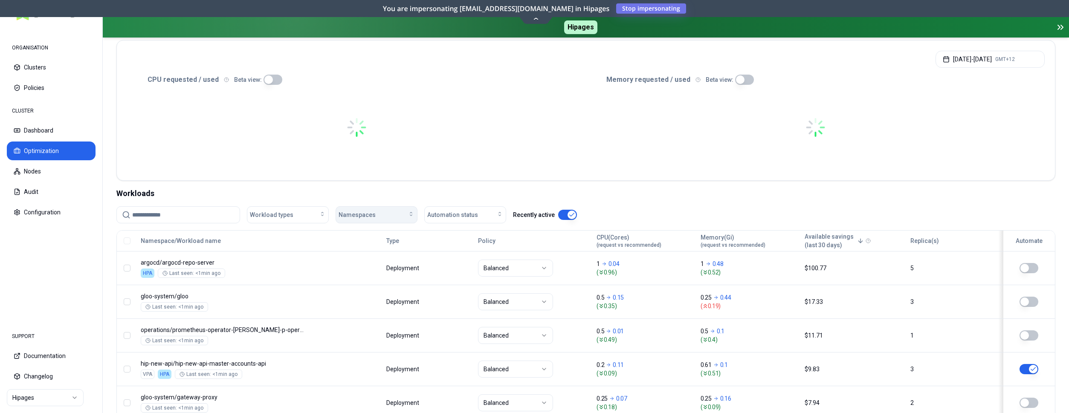
click at [379, 216] on div "Namespaces" at bounding box center [377, 215] width 76 height 9
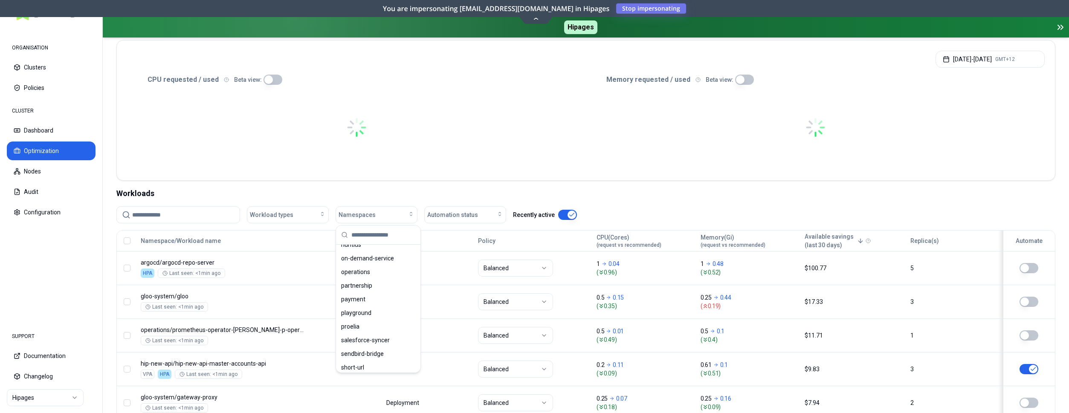
scroll to position [435, 0]
click at [383, 313] on div "playground" at bounding box center [378, 310] width 81 height 14
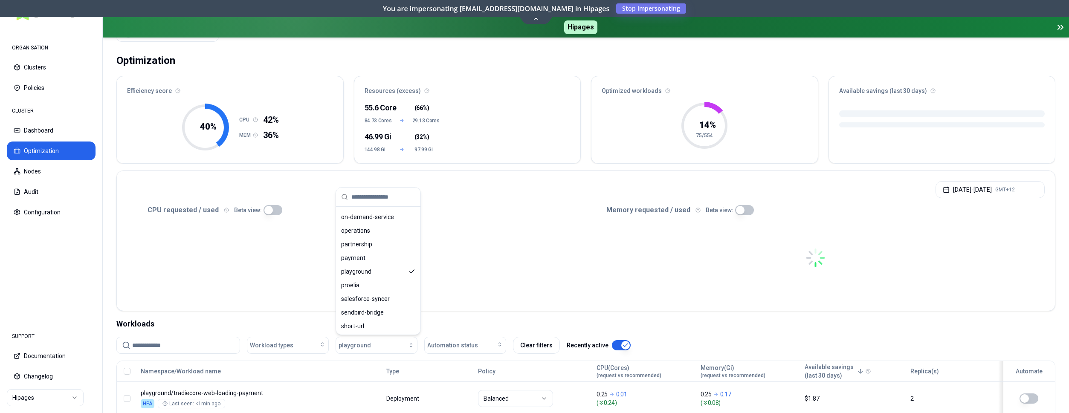
scroll to position [435, 0]
click at [578, 174] on div "Jul 28, 2025 - Aug 27, 2025 GMT+12" at bounding box center [586, 187] width 938 height 32
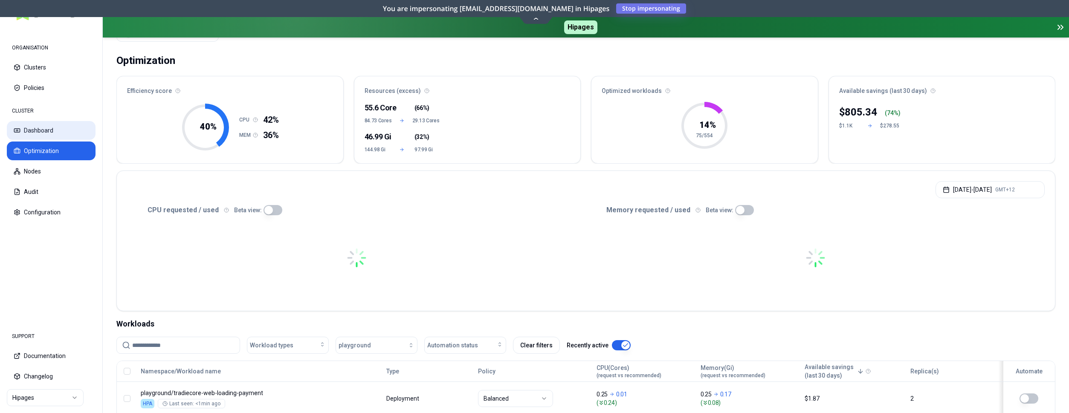
click at [38, 131] on button "Dashboard" at bounding box center [51, 130] width 89 height 19
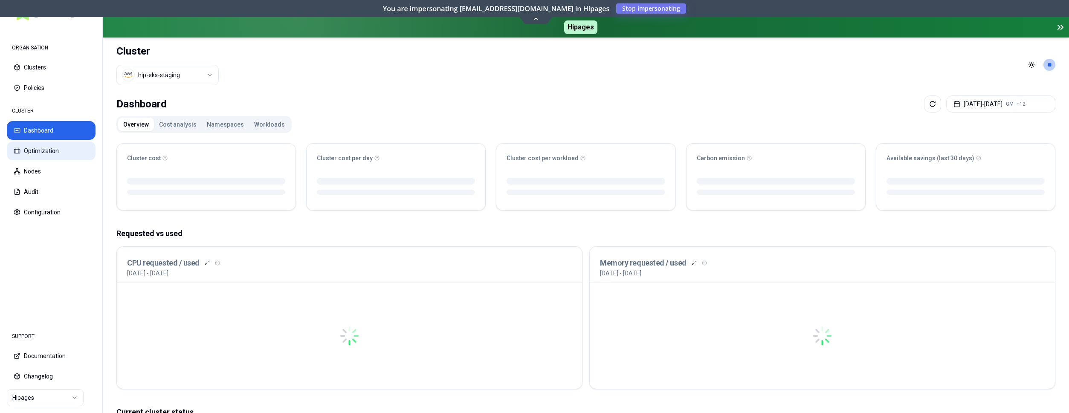
click at [48, 155] on button "Optimization" at bounding box center [51, 151] width 89 height 19
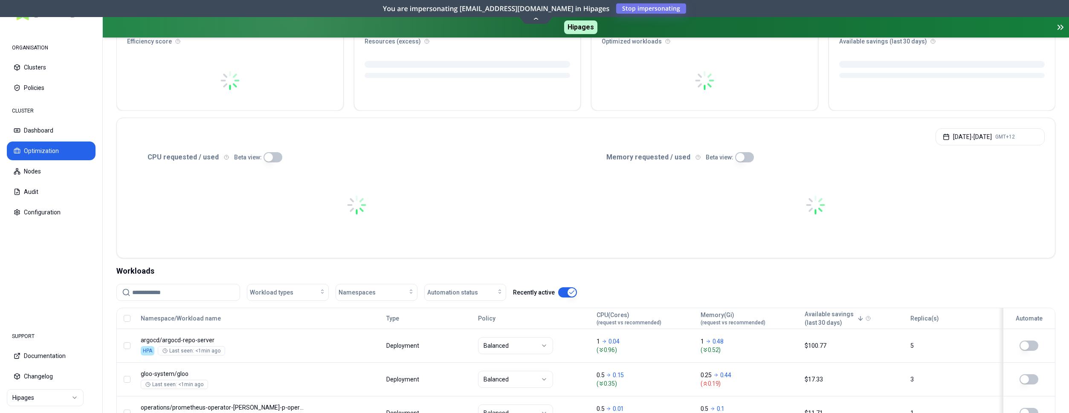
scroll to position [130, 0]
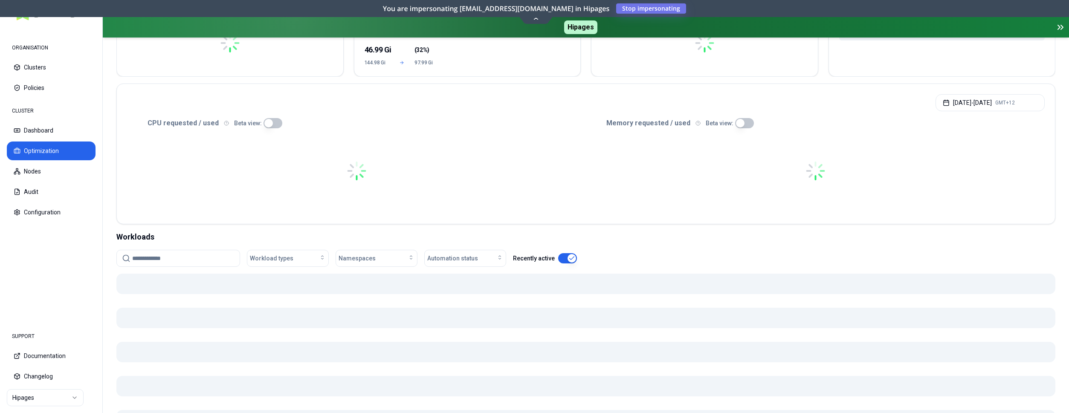
click at [1020, 210] on div at bounding box center [815, 170] width 459 height 85
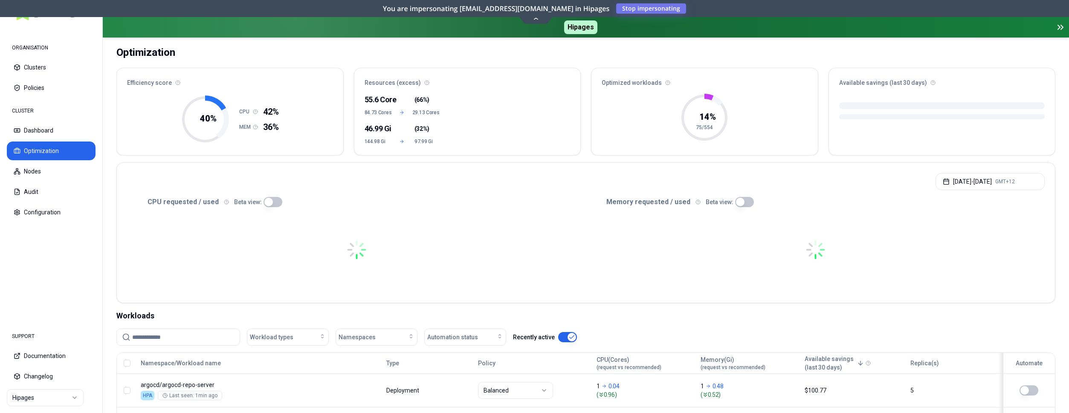
scroll to position [43, 0]
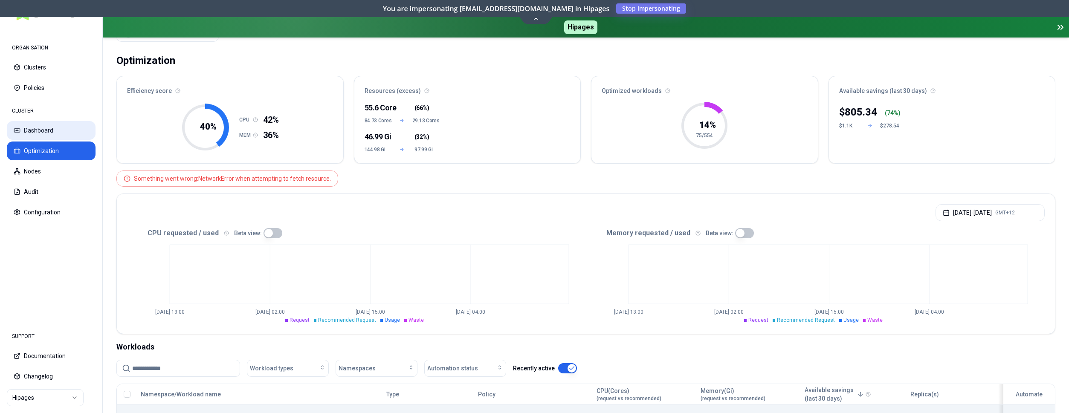
click at [55, 128] on button "Dashboard" at bounding box center [51, 130] width 89 height 19
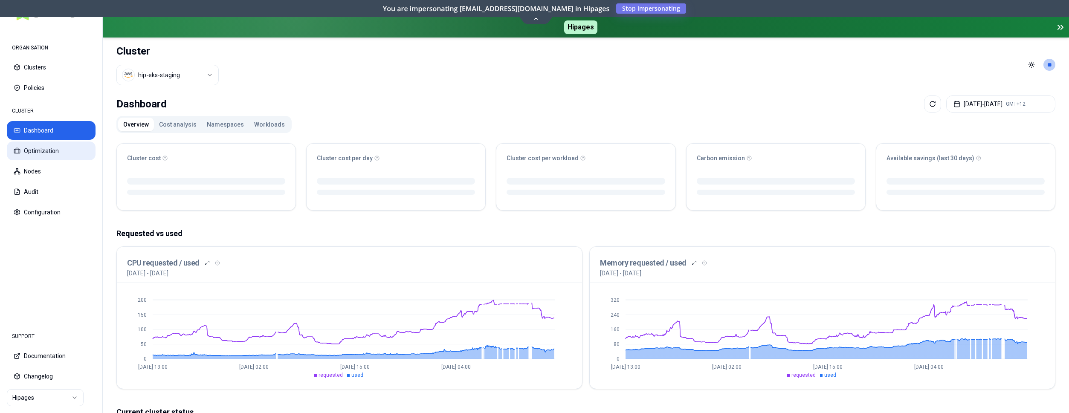
click at [54, 153] on button "Optimization" at bounding box center [51, 151] width 89 height 19
click at [223, 124] on button "Namespaces" at bounding box center [225, 125] width 47 height 14
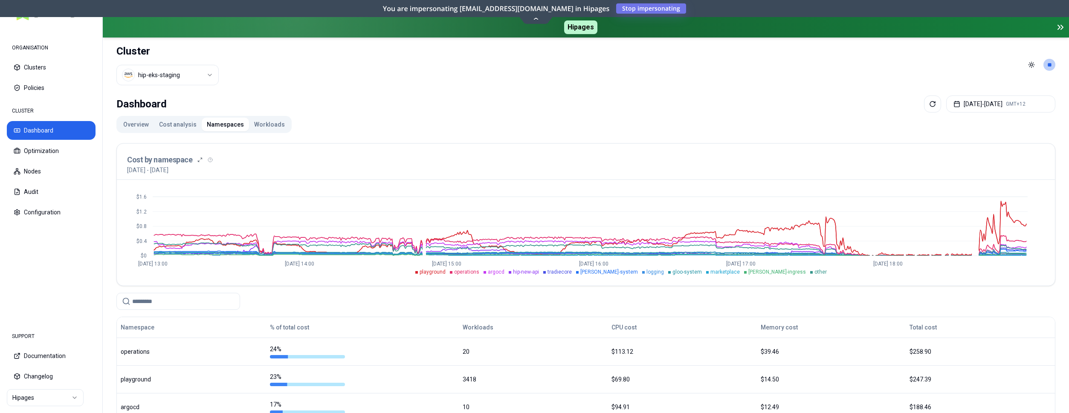
click at [822, 175] on div "Cost by namespace 28th July 2025 - 27th August 2025" at bounding box center [586, 162] width 938 height 36
click at [26, 133] on button "Dashboard" at bounding box center [51, 130] width 89 height 19
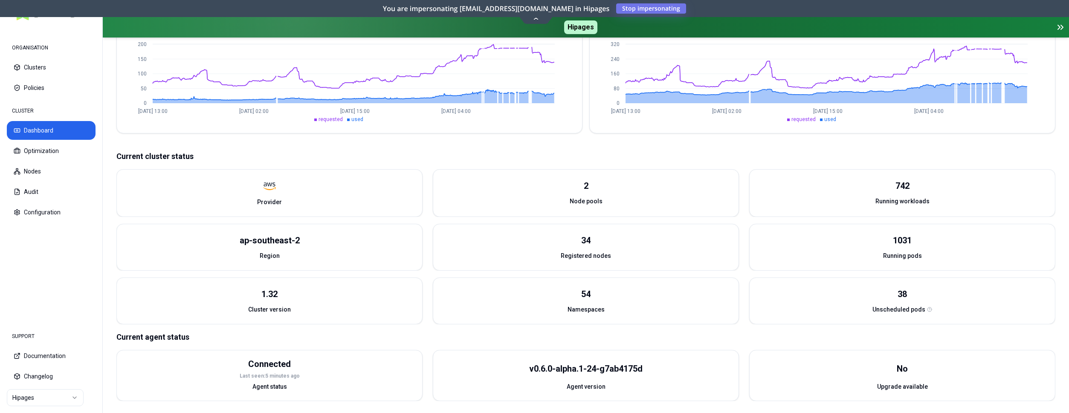
scroll to position [242, 0]
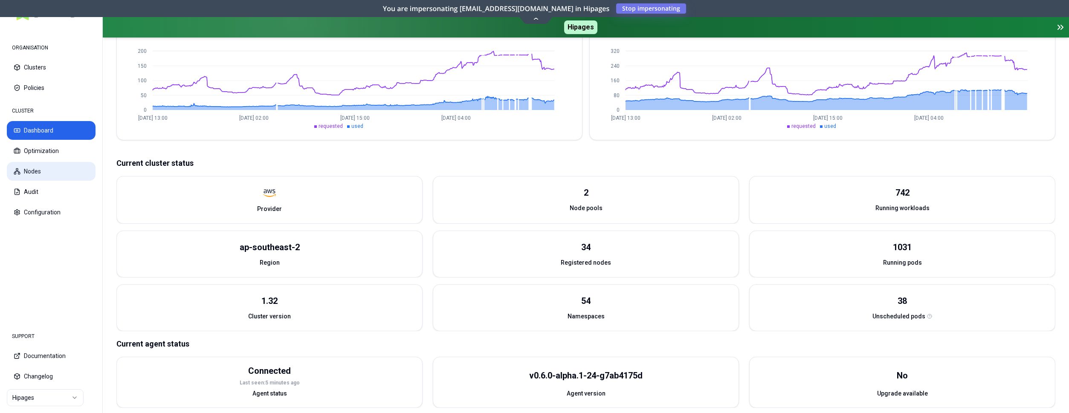
click at [27, 173] on button "Nodes" at bounding box center [51, 171] width 89 height 19
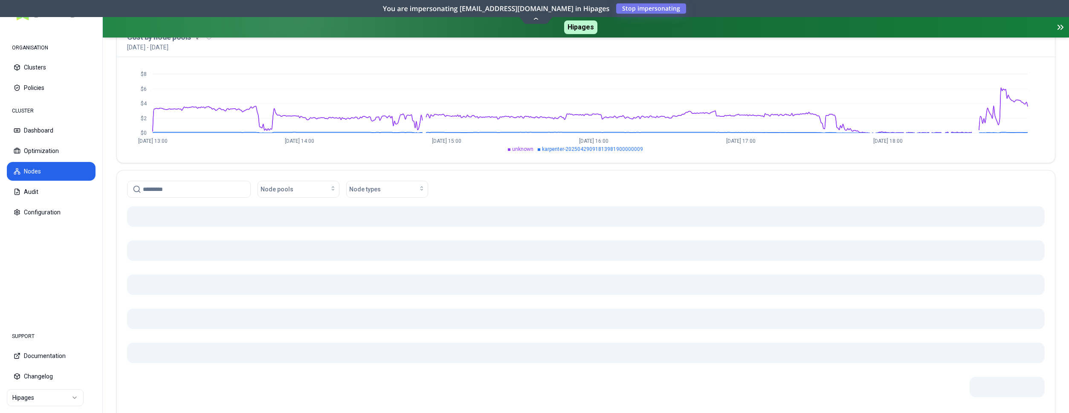
scroll to position [130, 0]
